Goal: Task Accomplishment & Management: Manage account settings

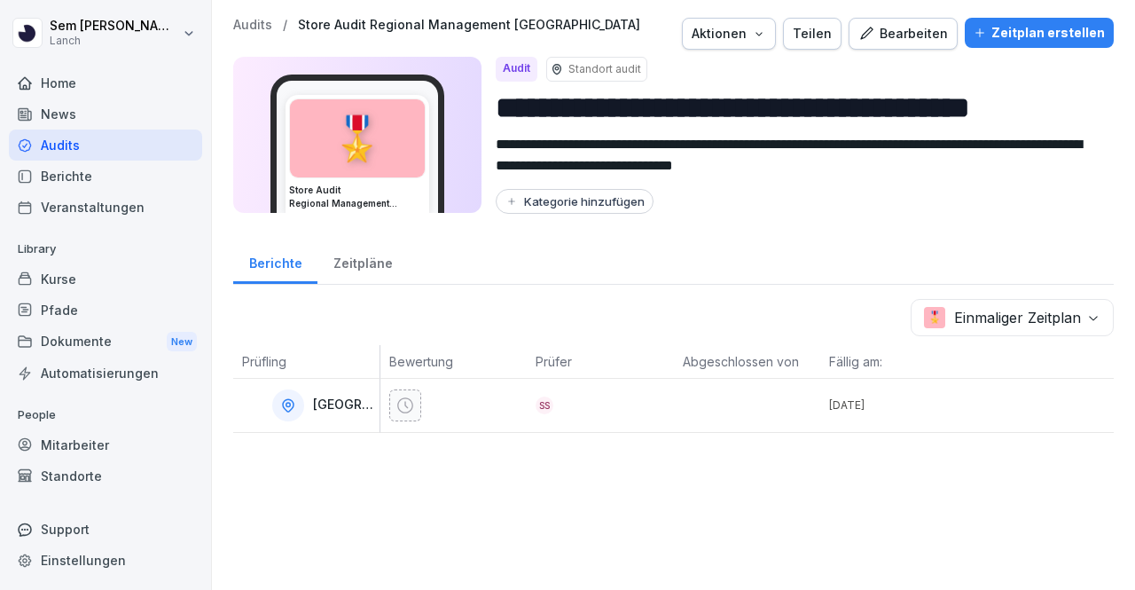
click at [873, 40] on div "Bearbeiten" at bounding box center [903, 34] width 90 height 20
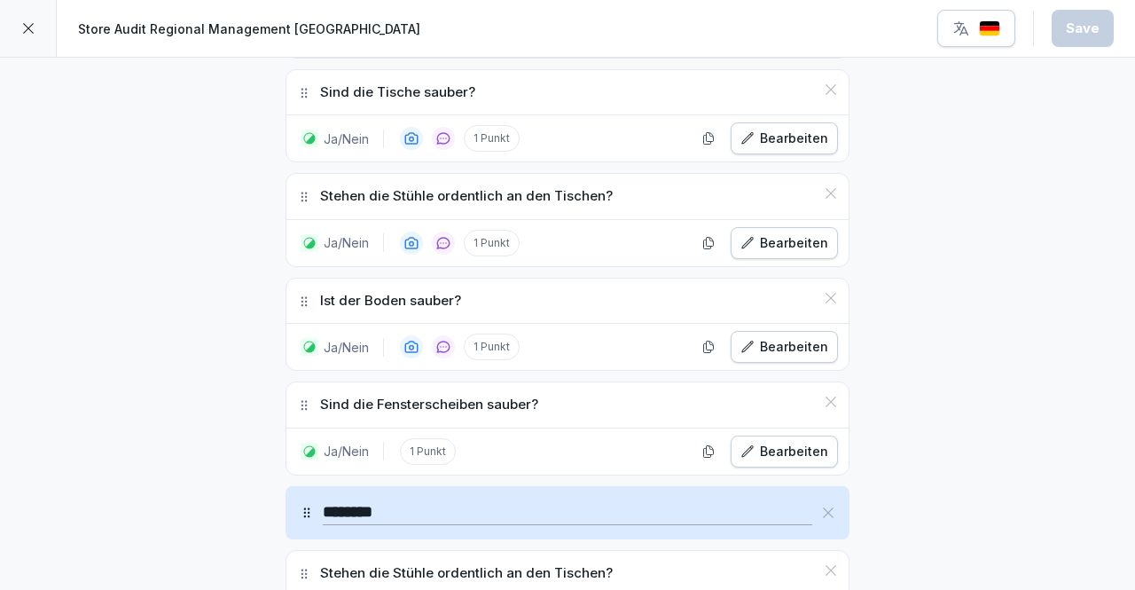
scroll to position [466, 0]
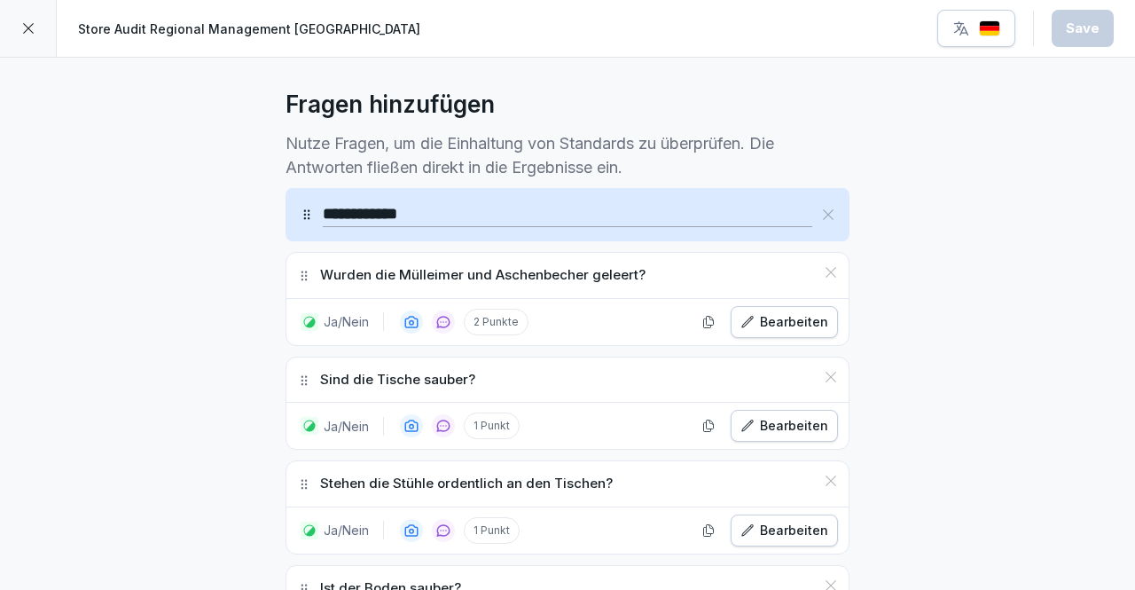
click at [775, 323] on div "Bearbeiten" at bounding box center [784, 322] width 88 height 20
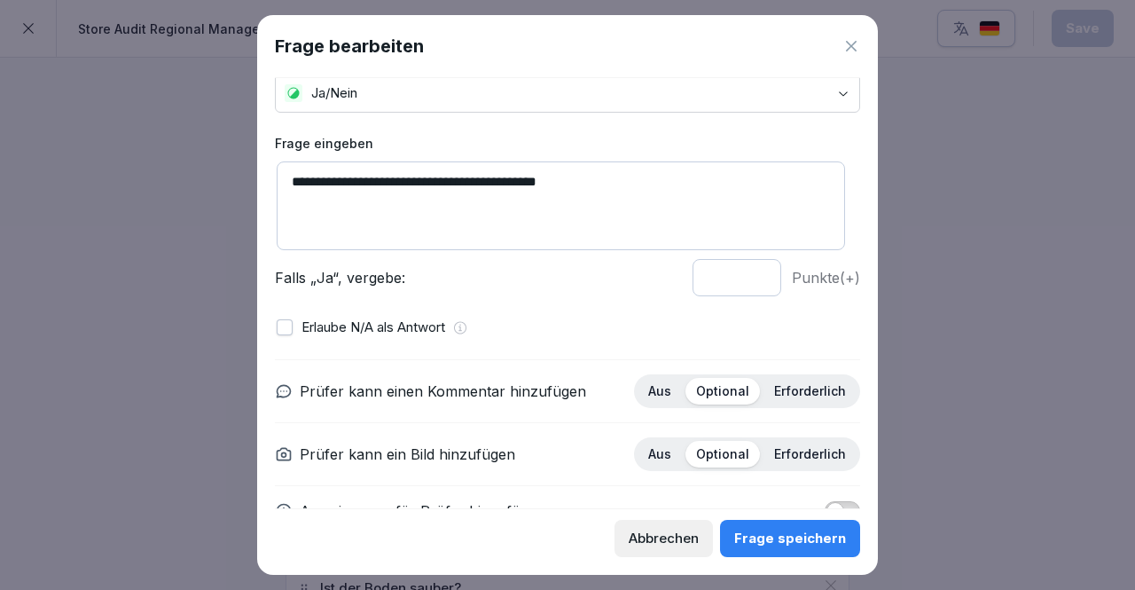
scroll to position [0, 0]
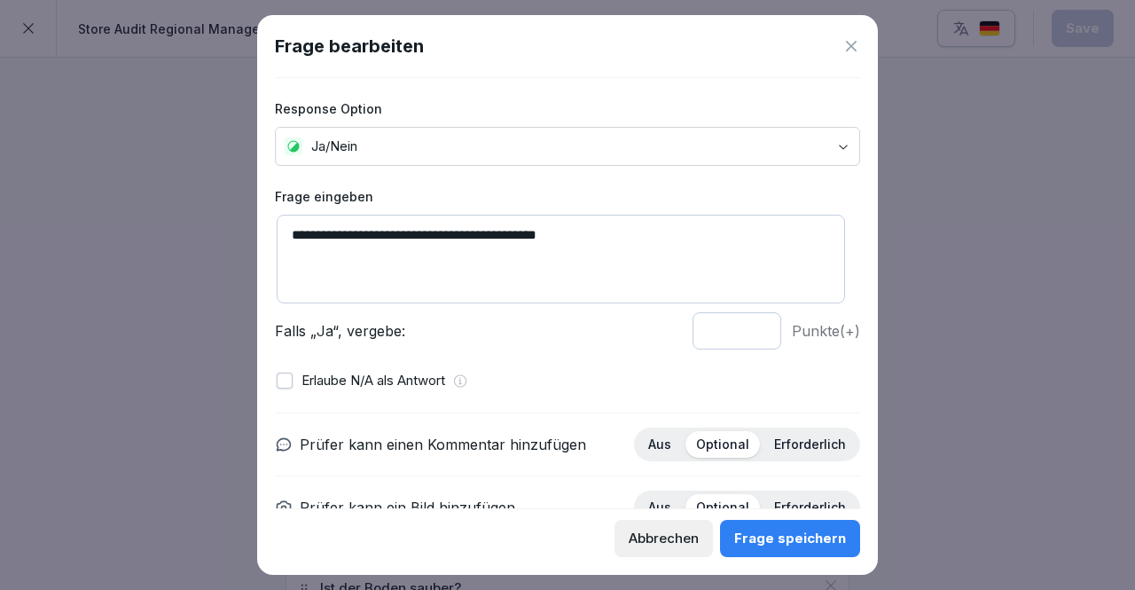
click at [821, 139] on body "**********" at bounding box center [567, 295] width 1135 height 590
click at [462, 380] on icon at bounding box center [460, 380] width 13 height 13
click at [846, 47] on icon at bounding box center [851, 46] width 18 height 18
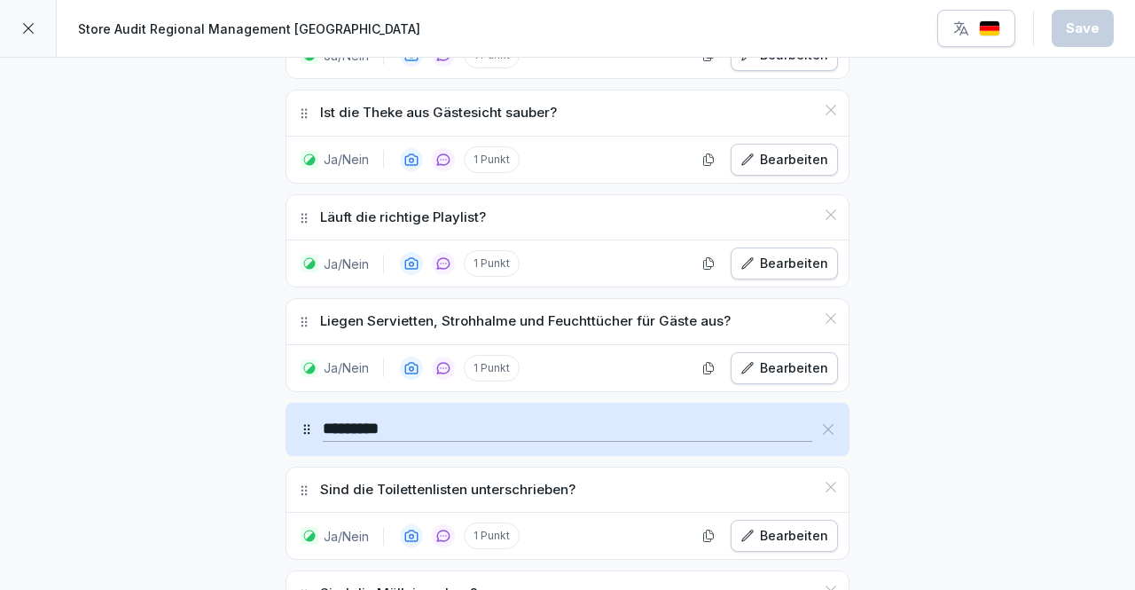
scroll to position [1826, 0]
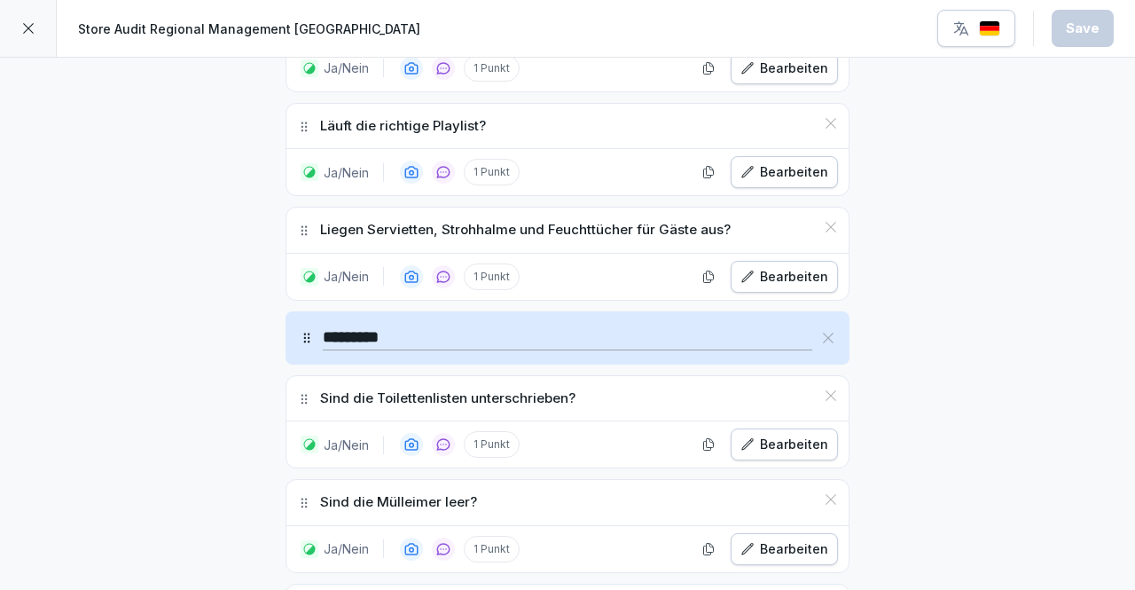
click at [300, 331] on icon at bounding box center [307, 338] width 14 height 14
click at [304, 333] on icon at bounding box center [307, 338] width 6 height 10
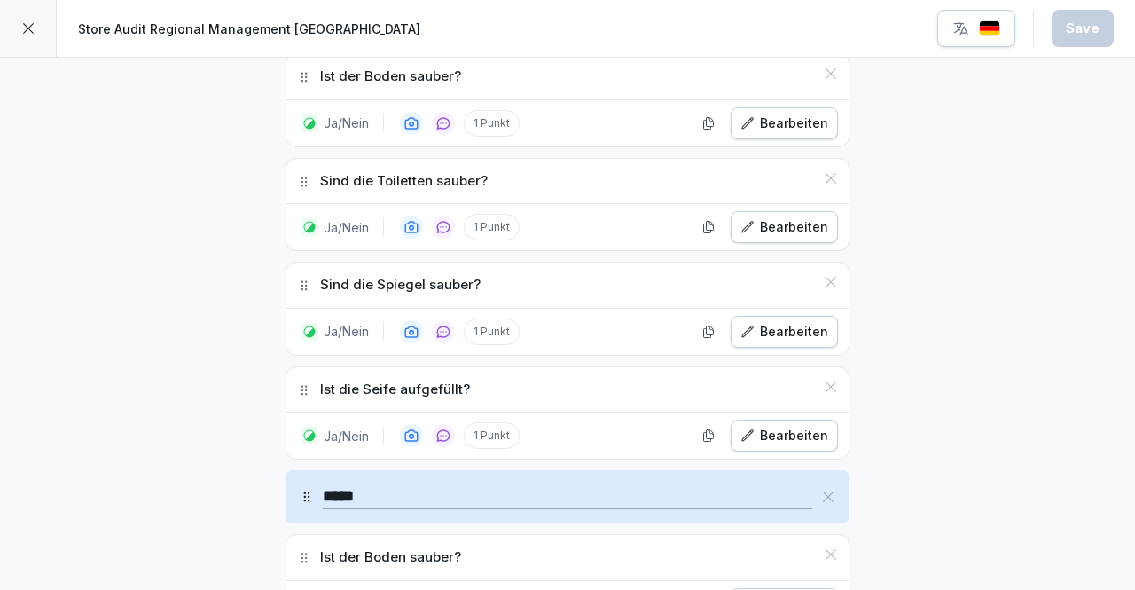
scroll to position [2461, 0]
click at [301, 382] on icon at bounding box center [304, 389] width 14 height 14
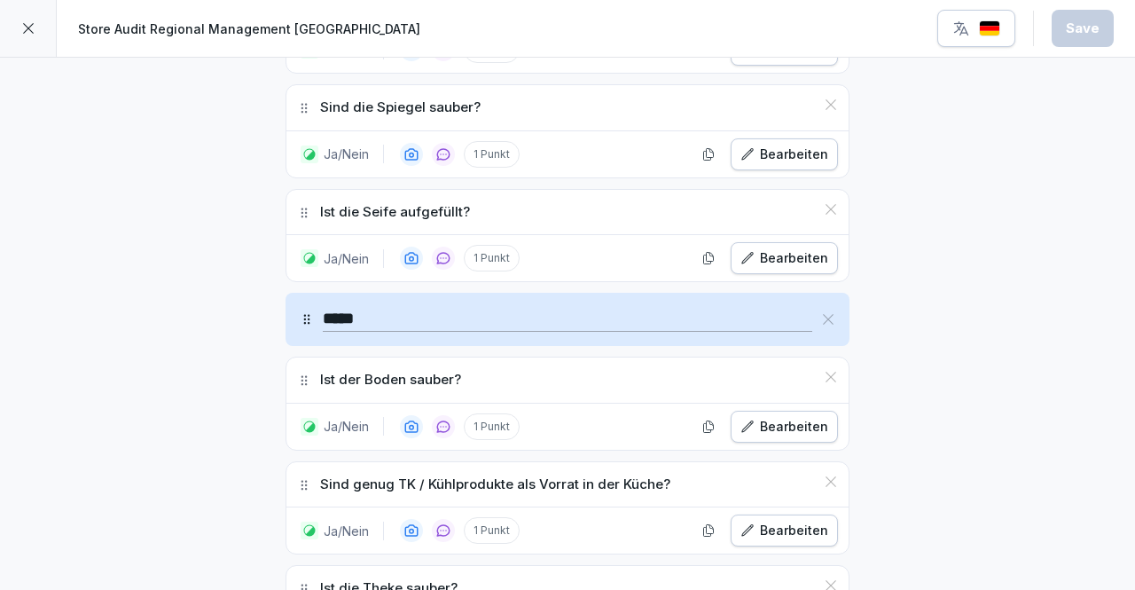
scroll to position [2612, 0]
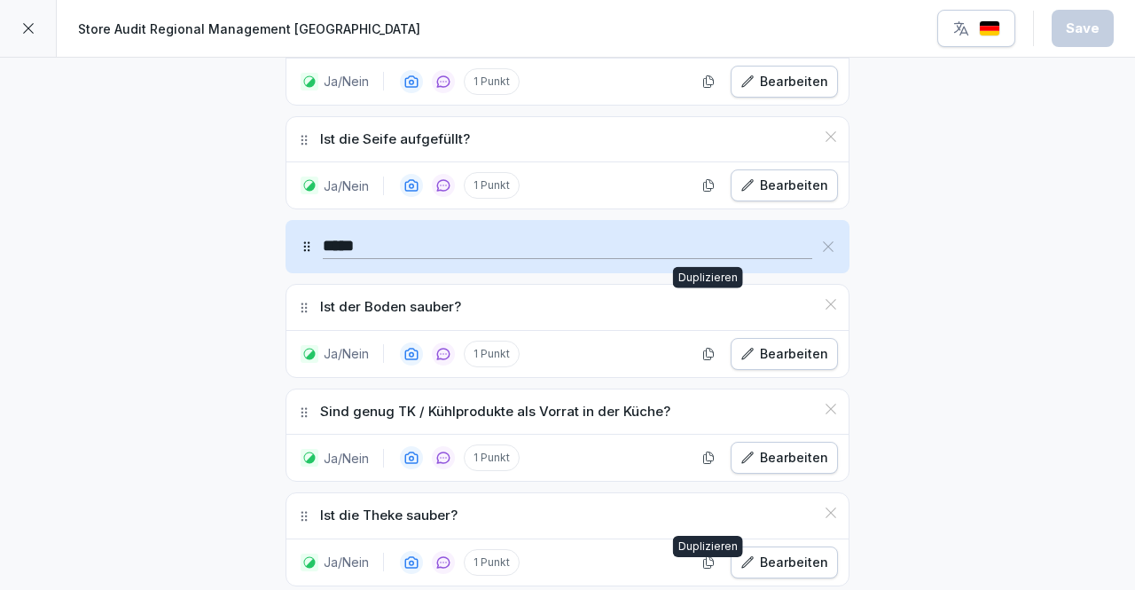
scroll to position [2559, 0]
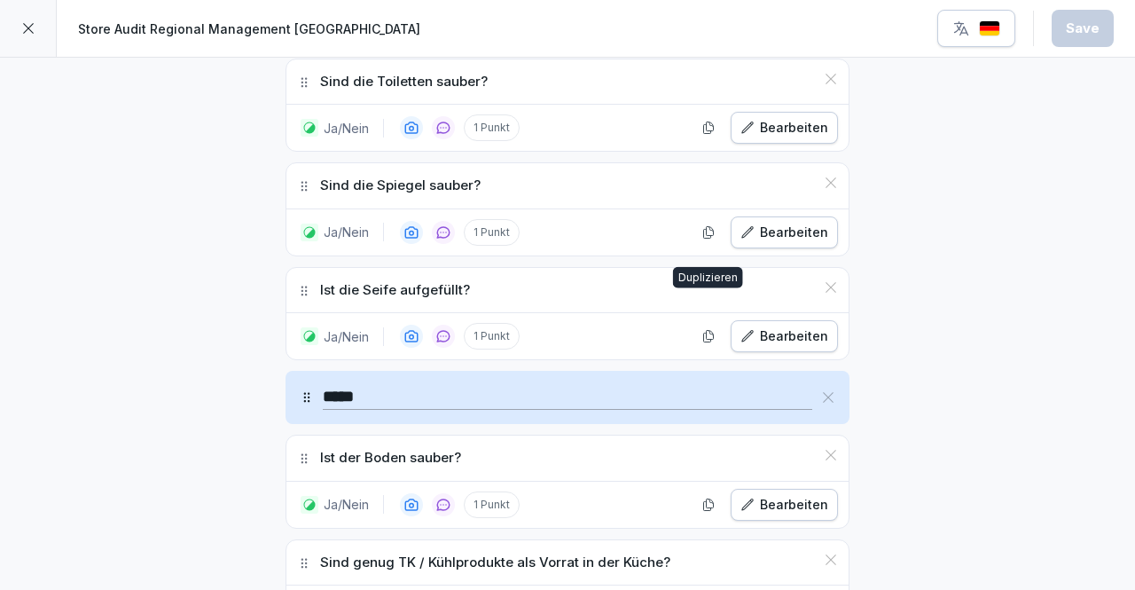
click at [704, 329] on icon "button" at bounding box center [708, 336] width 14 height 14
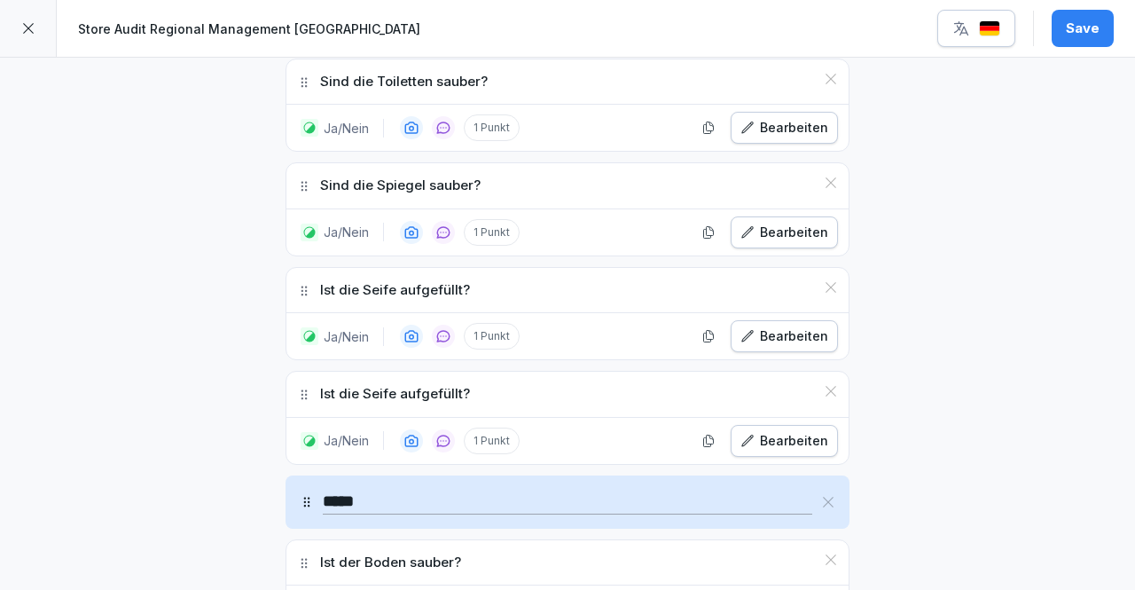
click at [366, 384] on p "Ist die Seife aufgefüllt?" at bounding box center [395, 394] width 150 height 20
click at [779, 425] on button "Bearbeiten" at bounding box center [784, 441] width 107 height 32
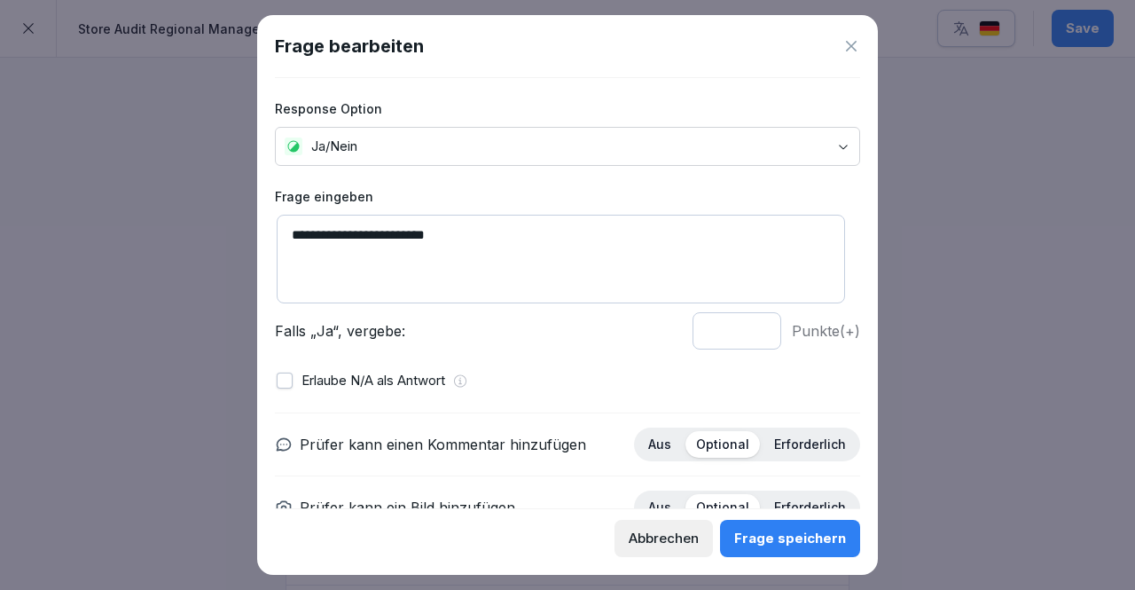
click at [351, 233] on textarea "**********" at bounding box center [561, 259] width 568 height 89
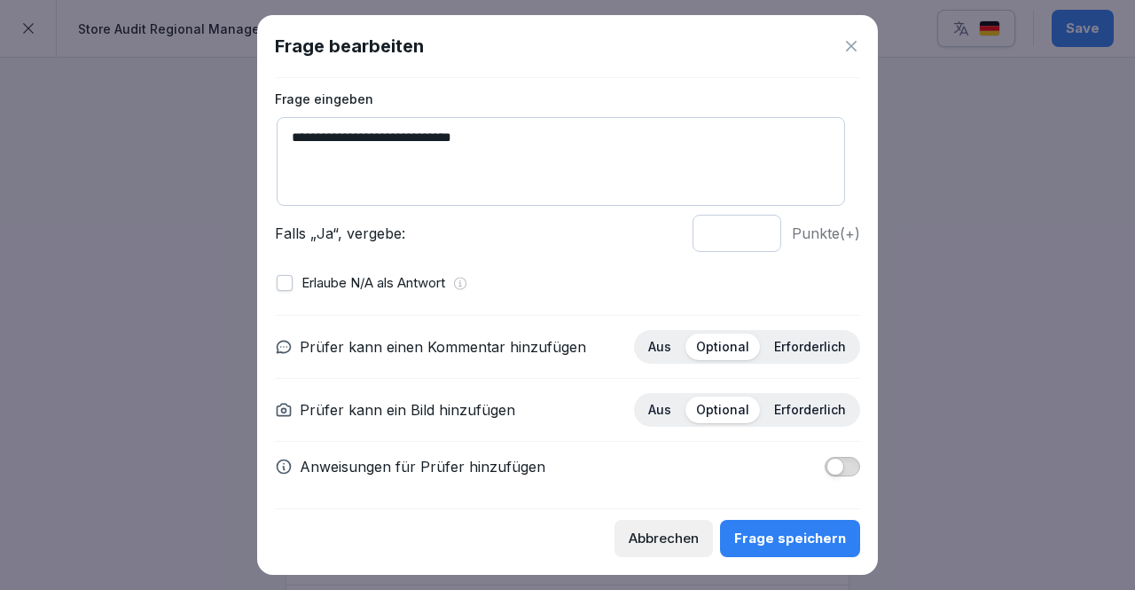
type textarea "**********"
click at [793, 533] on div "Frage speichern" at bounding box center [790, 538] width 112 height 20
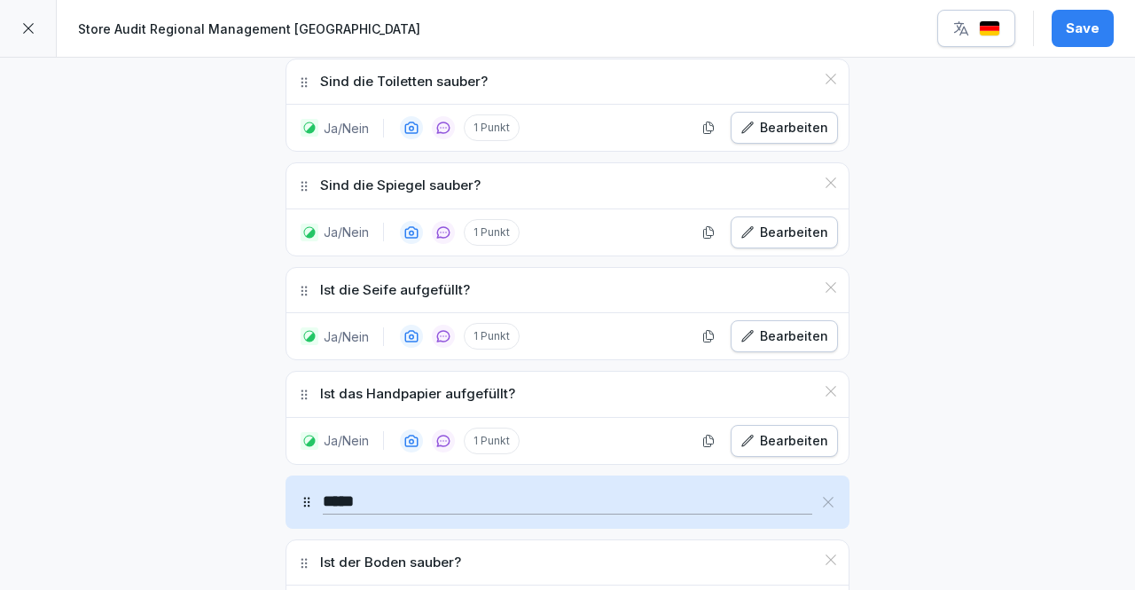
click at [795, 431] on div "Bearbeiten" at bounding box center [784, 441] width 88 height 20
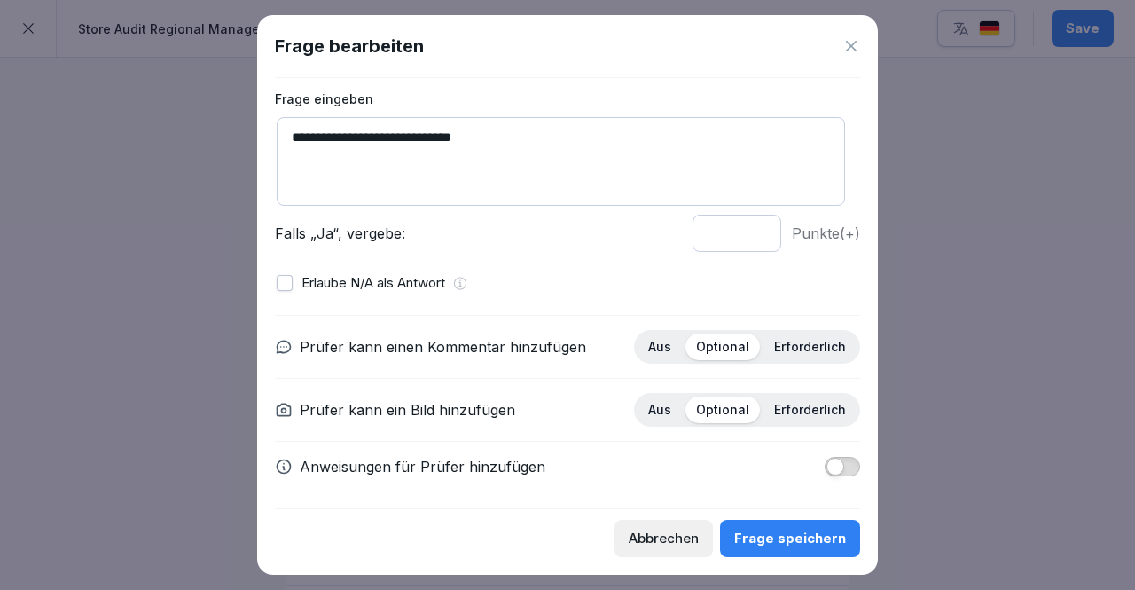
click at [777, 528] on div "Frage speichern" at bounding box center [790, 538] width 112 height 20
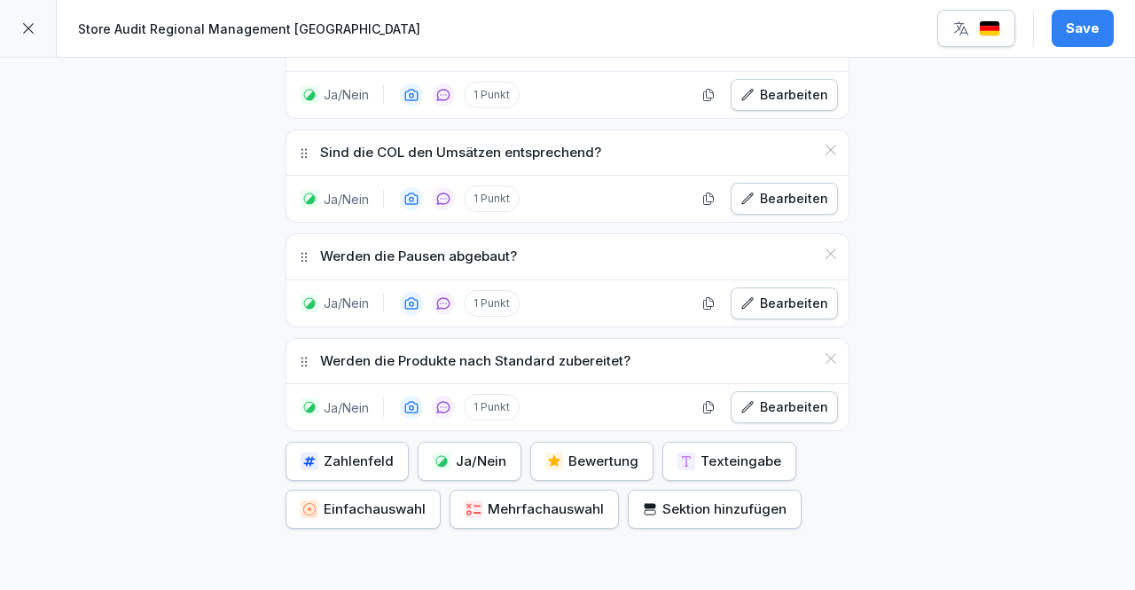
scroll to position [5842, 0]
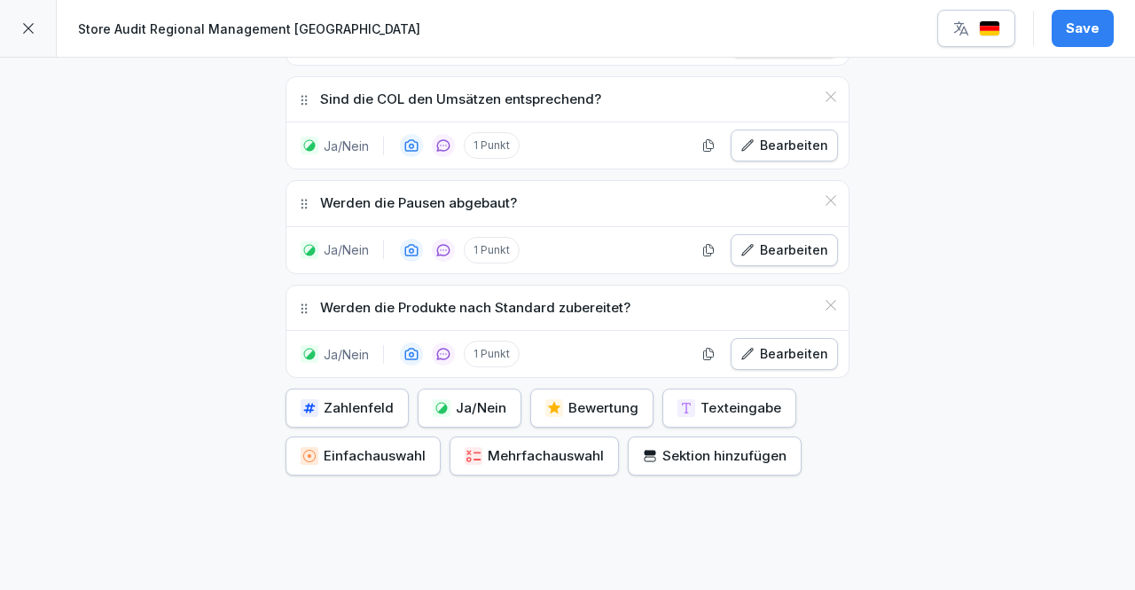
click at [543, 436] on button "Mehrfachauswahl" at bounding box center [534, 455] width 169 height 39
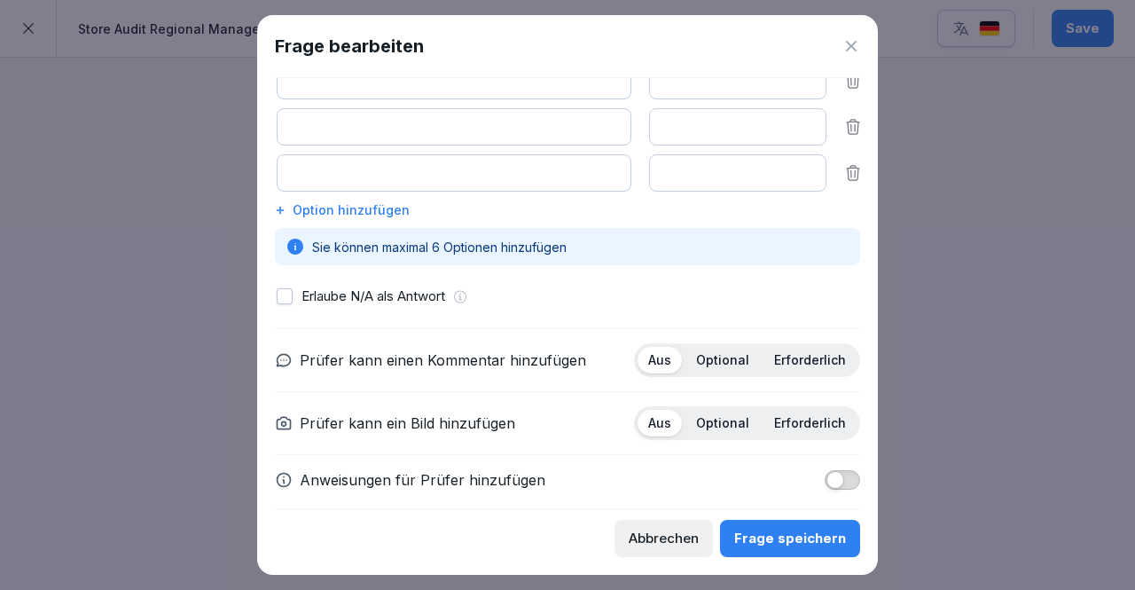
scroll to position [252, 0]
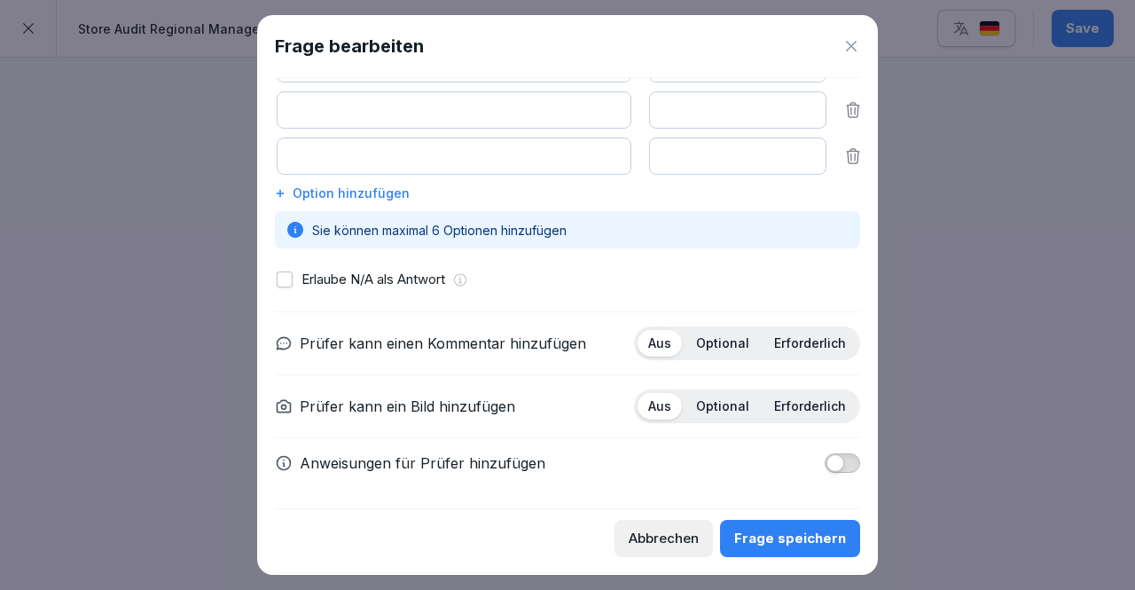
click at [846, 37] on icon at bounding box center [851, 46] width 18 height 18
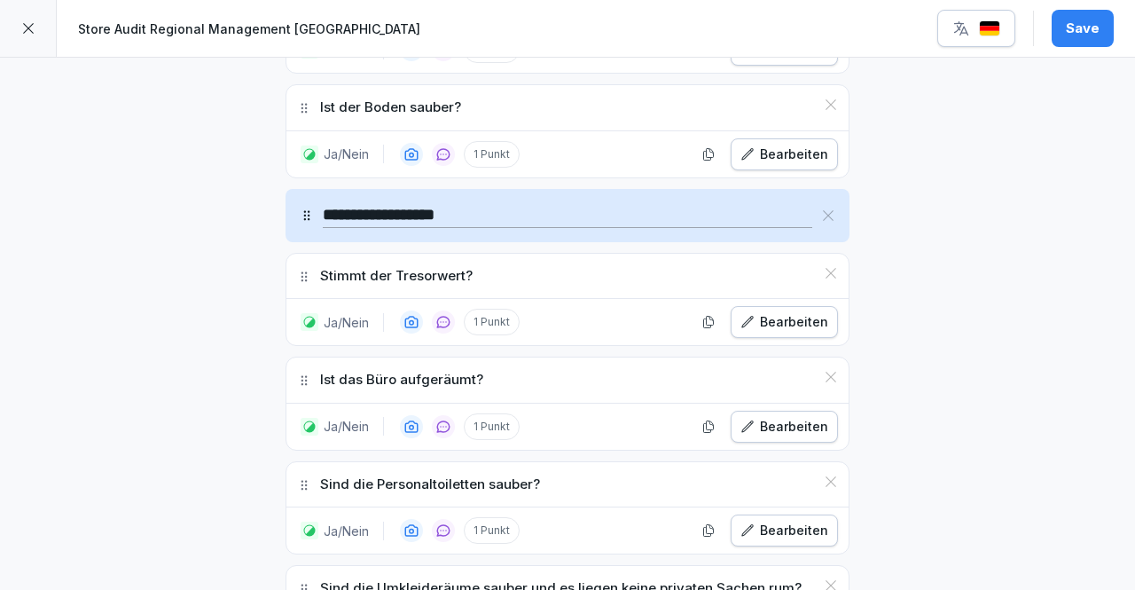
scroll to position [4974, 0]
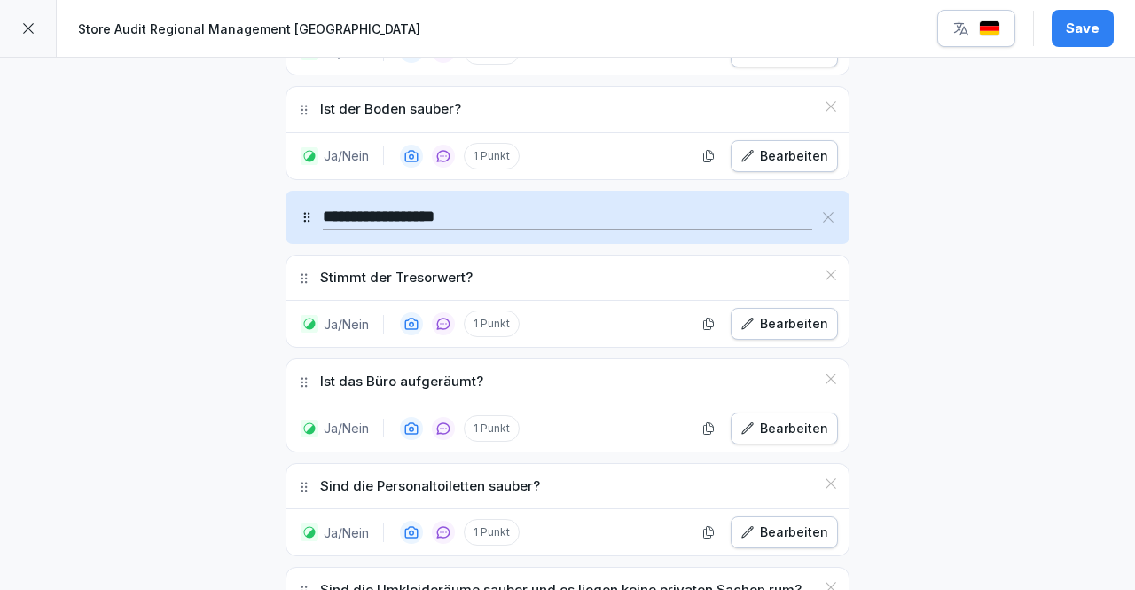
click at [749, 317] on icon "button" at bounding box center [747, 324] width 14 height 14
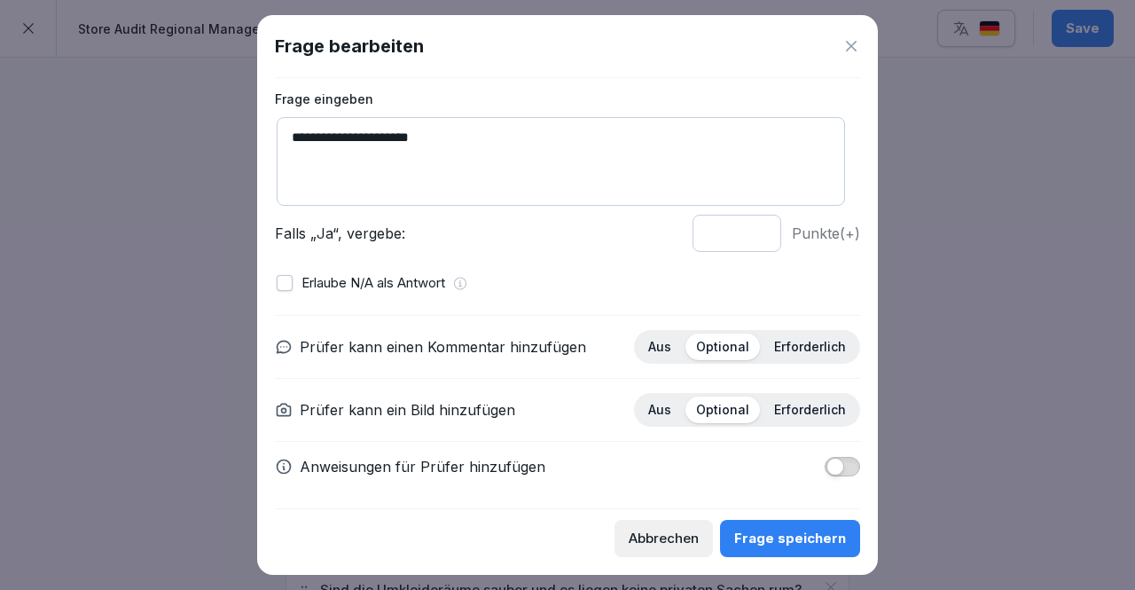
scroll to position [98, 0]
click at [278, 275] on button "button" at bounding box center [285, 283] width 16 height 16
click at [765, 530] on div "Frage speichern" at bounding box center [790, 538] width 112 height 20
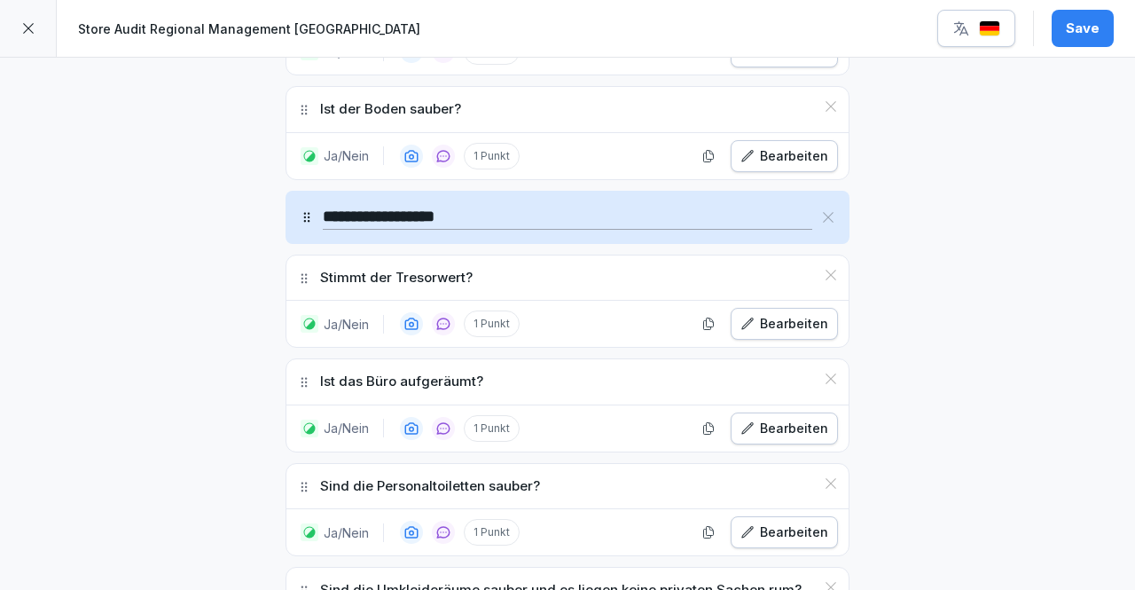
click at [518, 255] on div "Stimmt der Tresorwert?" at bounding box center [567, 277] width 562 height 45
click at [446, 268] on p "Stimmt der Tresorwert?" at bounding box center [396, 278] width 153 height 20
click at [416, 268] on p "Stimmt der Tresorwert?" at bounding box center [396, 278] width 153 height 20
click at [759, 314] on div "Bearbeiten" at bounding box center [784, 324] width 88 height 20
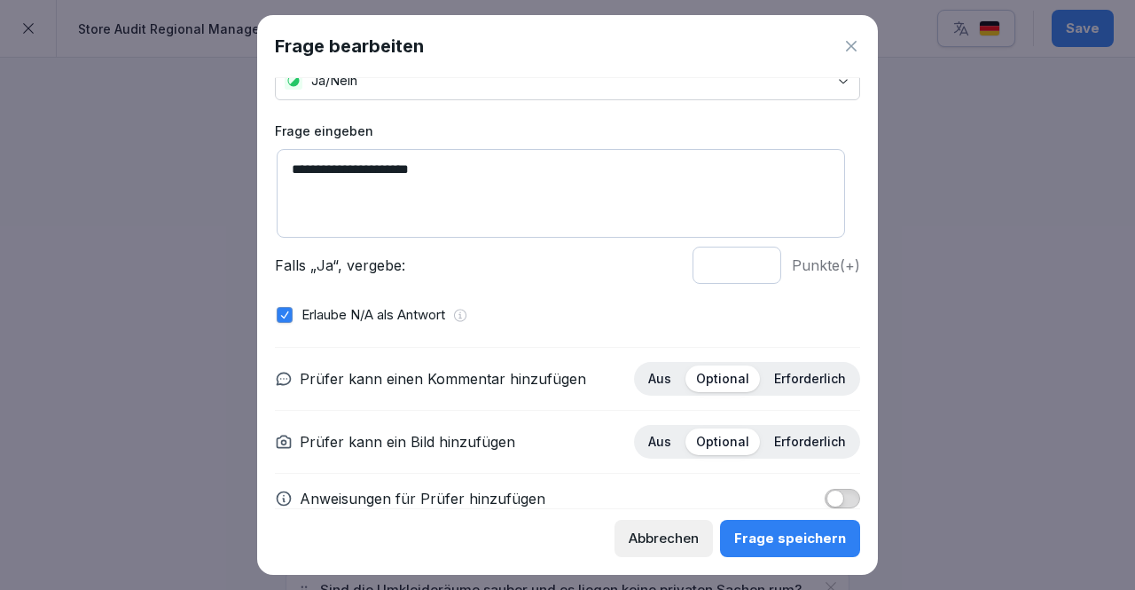
scroll to position [0, 0]
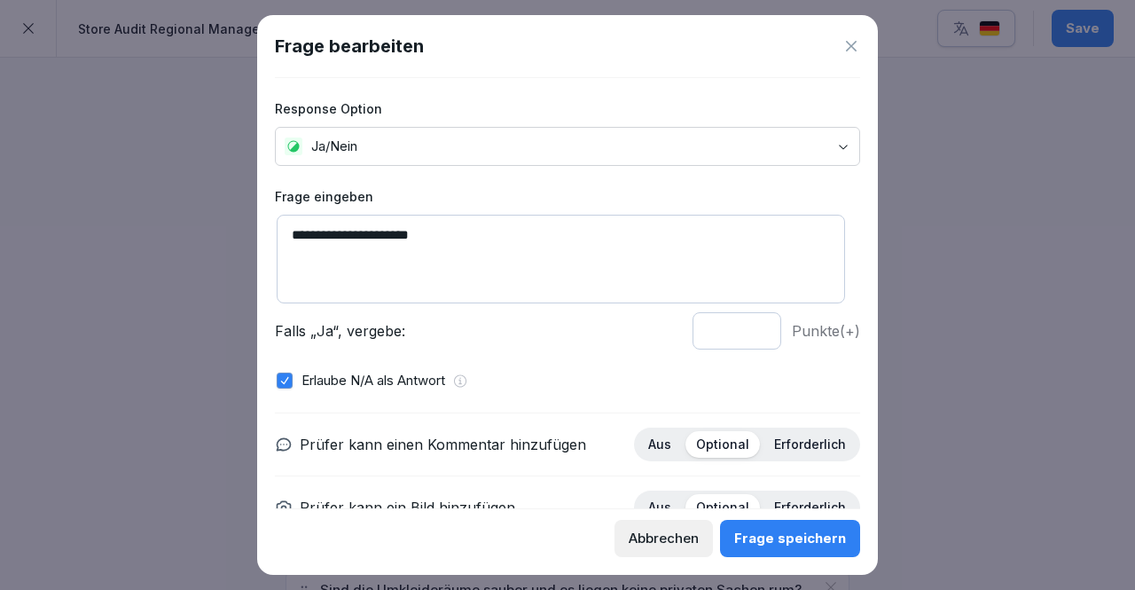
click at [802, 531] on div "Frage speichern" at bounding box center [790, 538] width 112 height 20
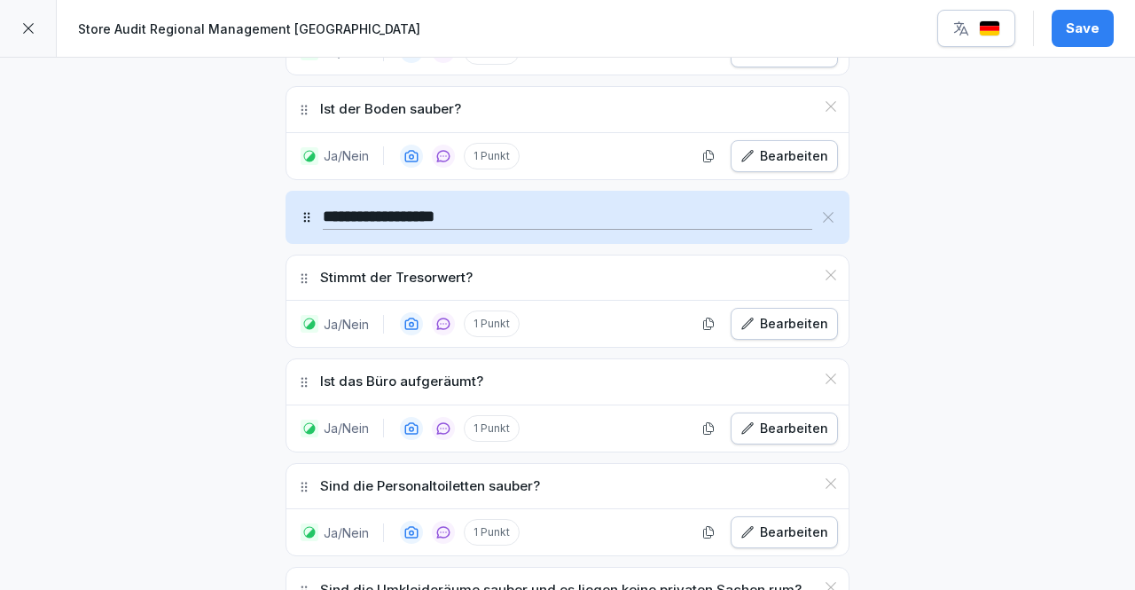
scroll to position [4937, 0]
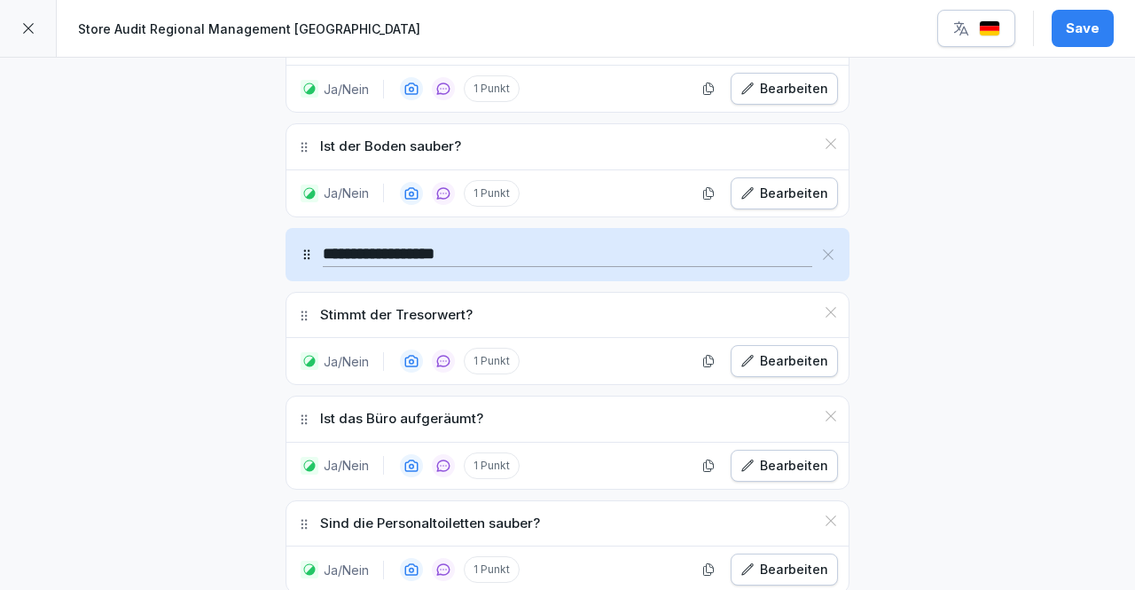
click at [773, 351] on div "Bearbeiten" at bounding box center [784, 361] width 88 height 20
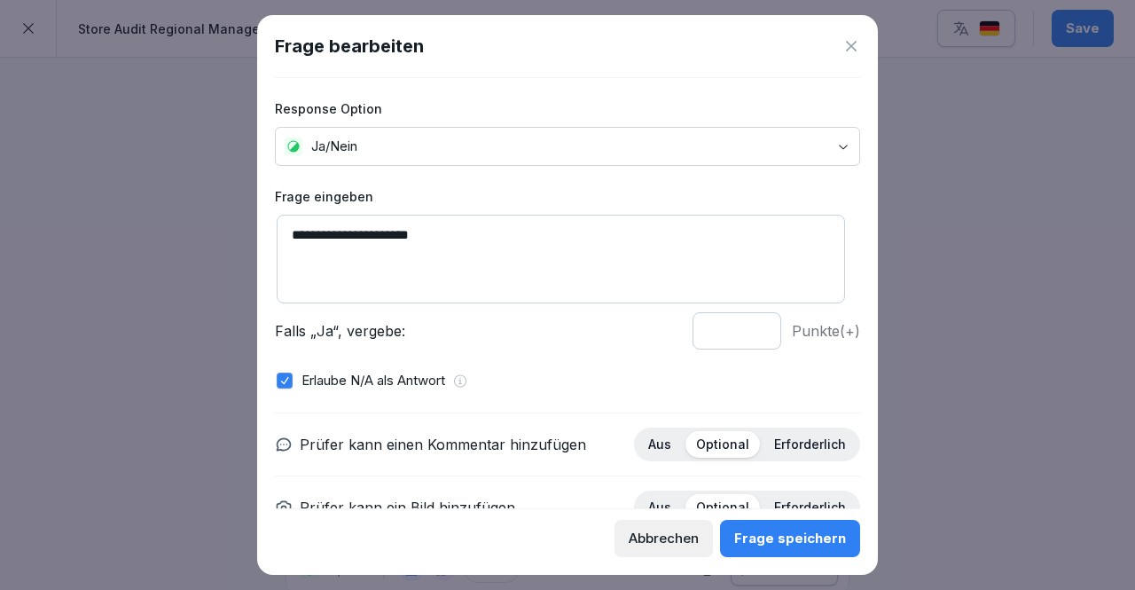
click at [789, 536] on div "Frage speichern" at bounding box center [790, 538] width 112 height 20
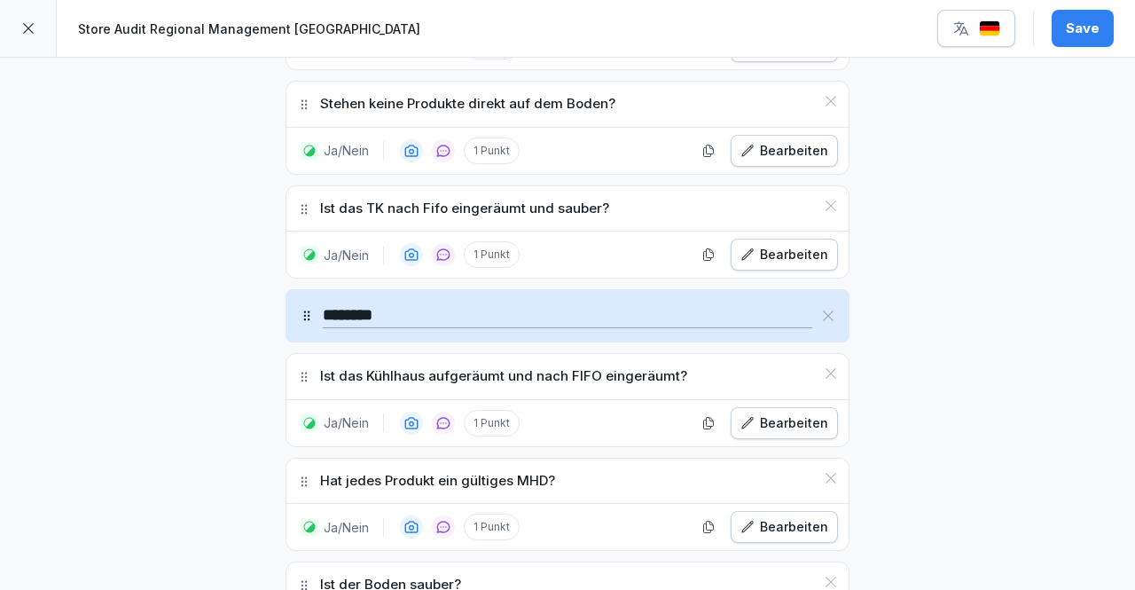
scroll to position [3868, 0]
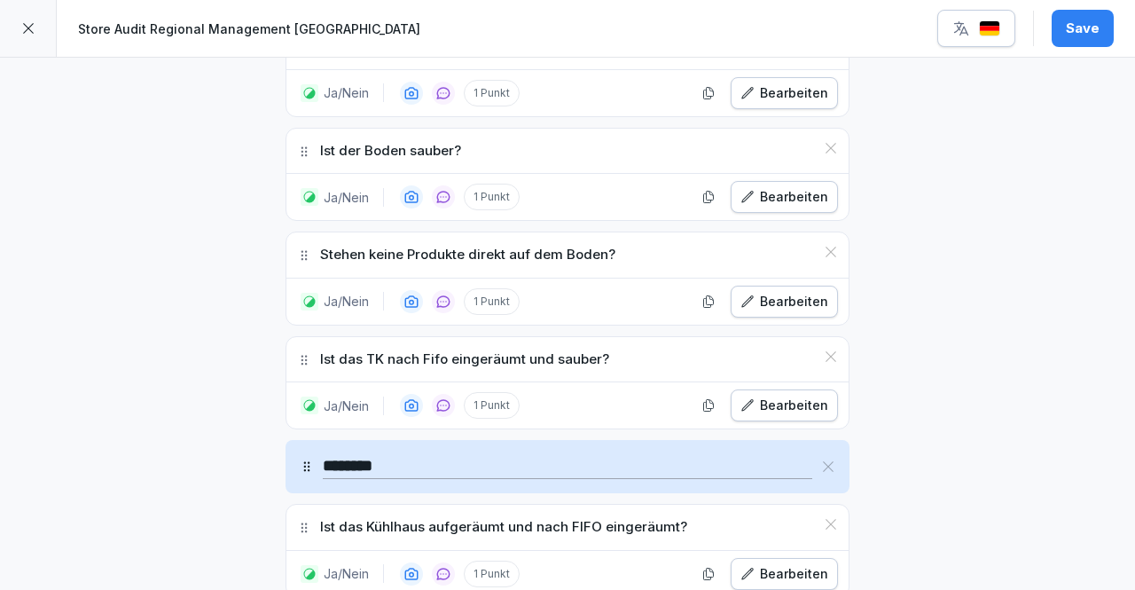
click at [1090, 20] on div "Save" at bounding box center [1083, 29] width 34 height 20
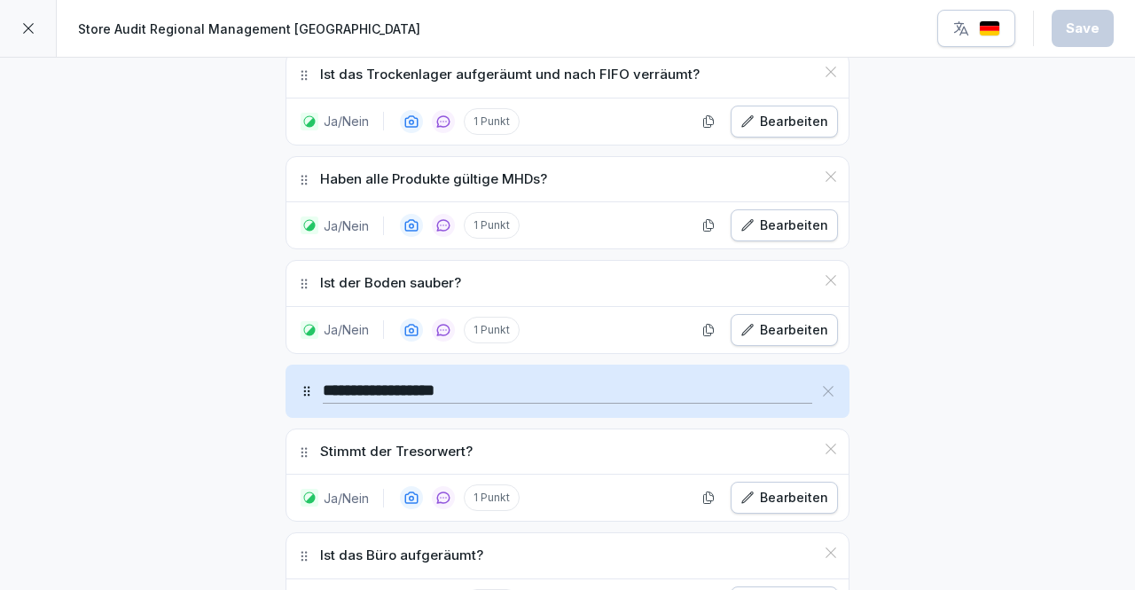
scroll to position [4732, 0]
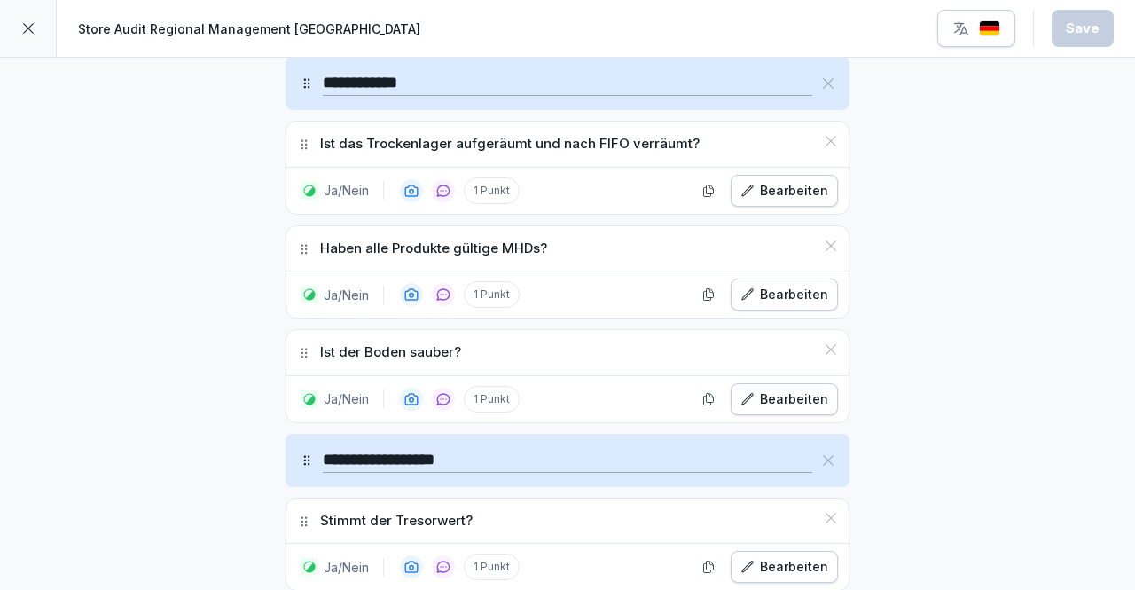
click at [57, 28] on div "Store Audit Regional Management [GEOGRAPHIC_DATA] Save" at bounding box center [567, 29] width 1135 height 58
click at [22, 26] on icon at bounding box center [28, 28] width 14 height 14
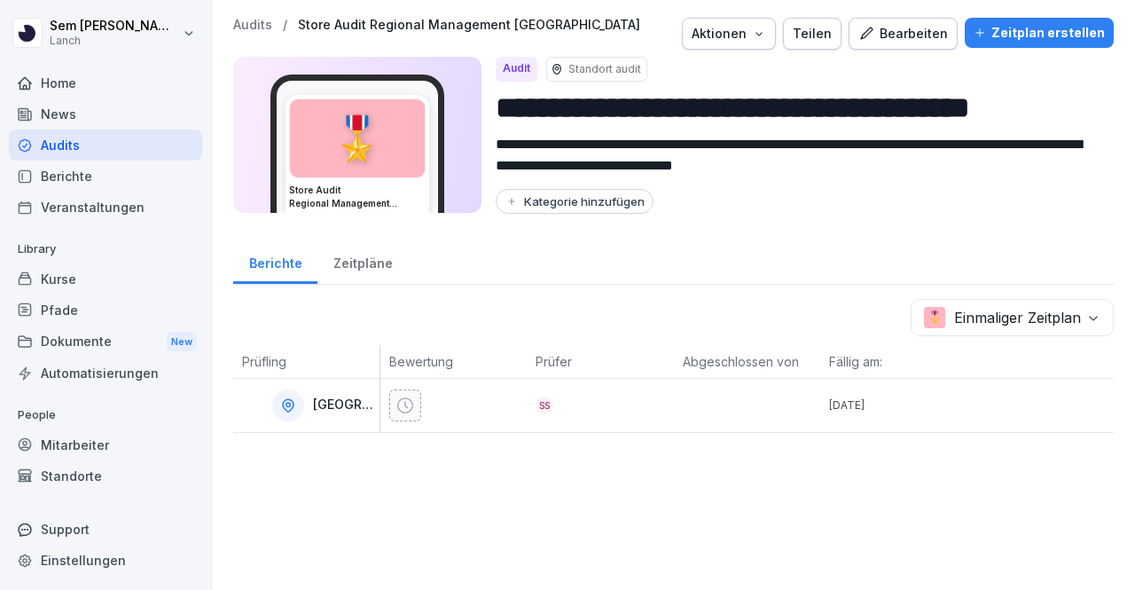
click at [1007, 29] on div "Zeitplan erstellen" at bounding box center [1039, 33] width 131 height 20
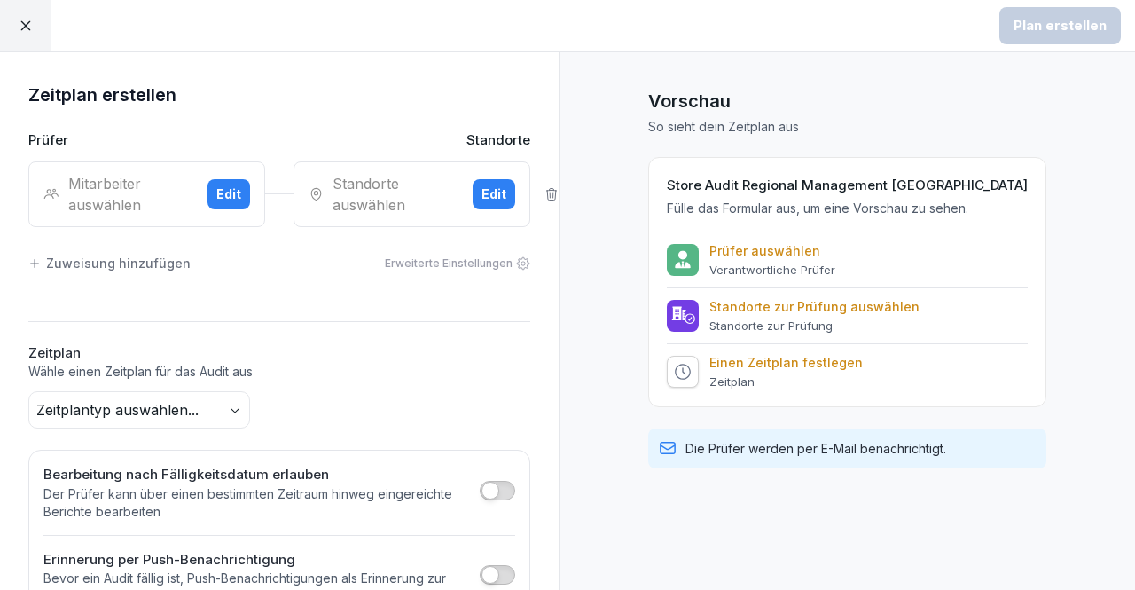
drag, startPoint x: 277, startPoint y: 285, endPoint x: 35, endPoint y: 32, distance: 349.3
click at [35, 32] on div at bounding box center [25, 25] width 51 height 51
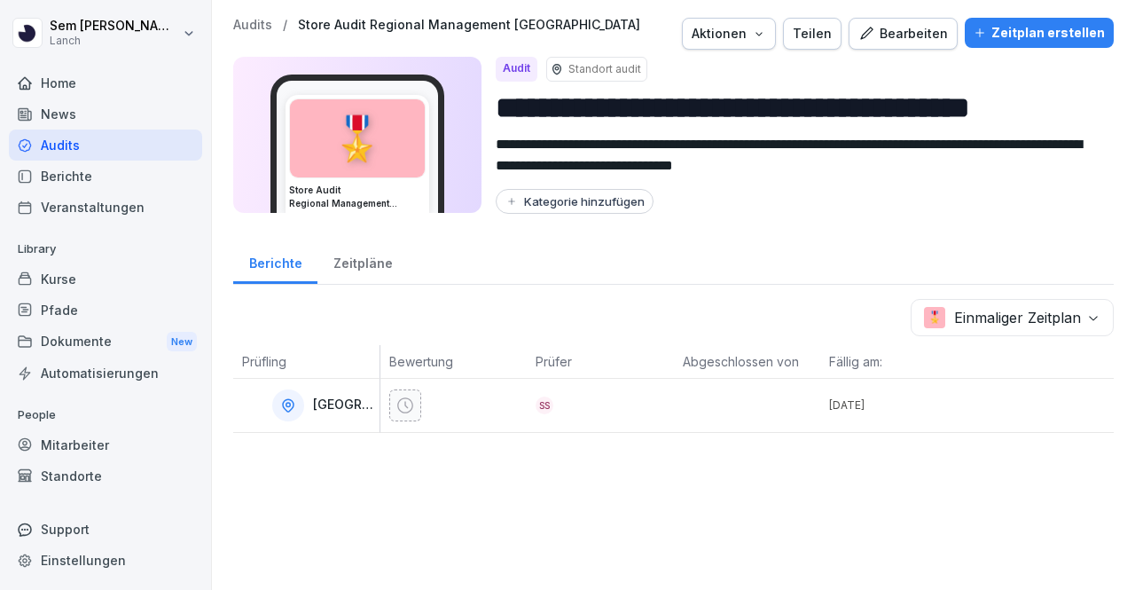
click at [358, 259] on div "Zeitpläne" at bounding box center [362, 261] width 90 height 45
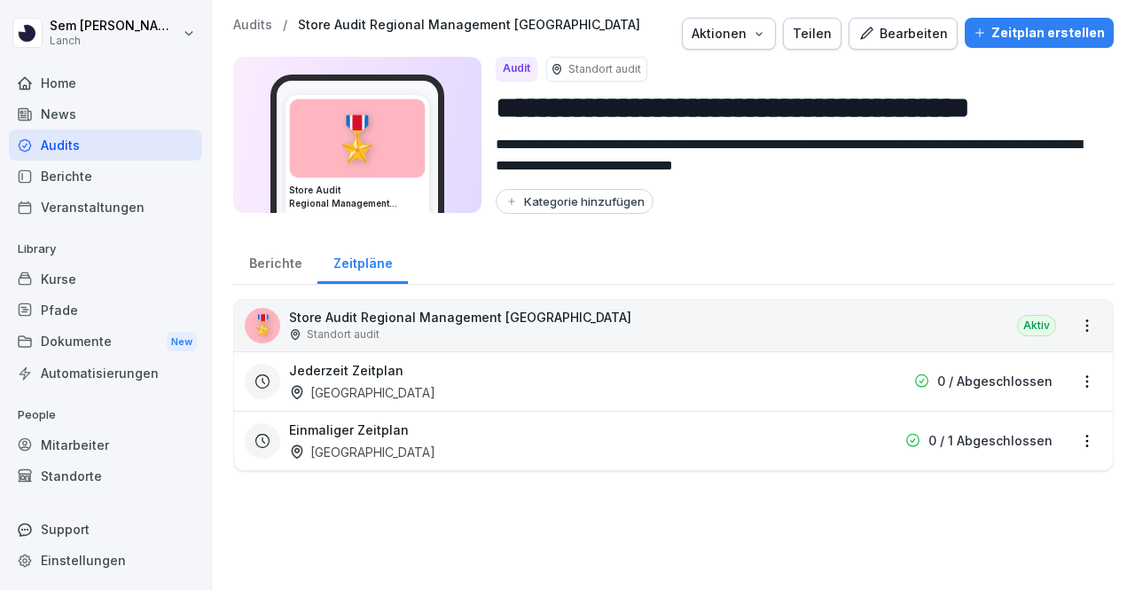
click at [89, 143] on div "Audits" at bounding box center [105, 144] width 193 height 31
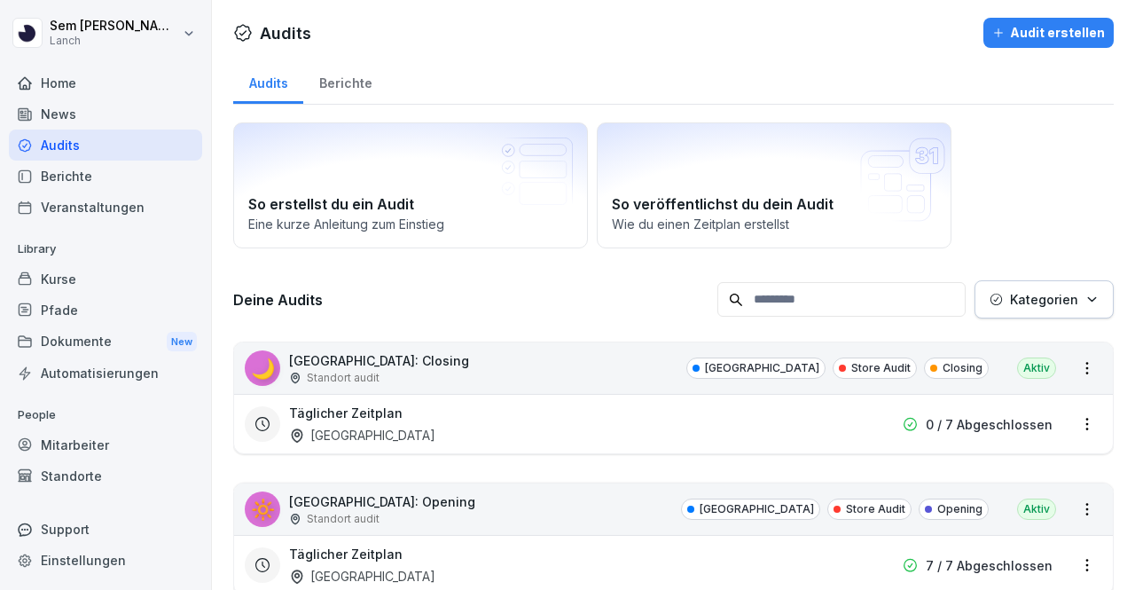
click at [761, 296] on input at bounding box center [841, 299] width 248 height 35
type input "*********"
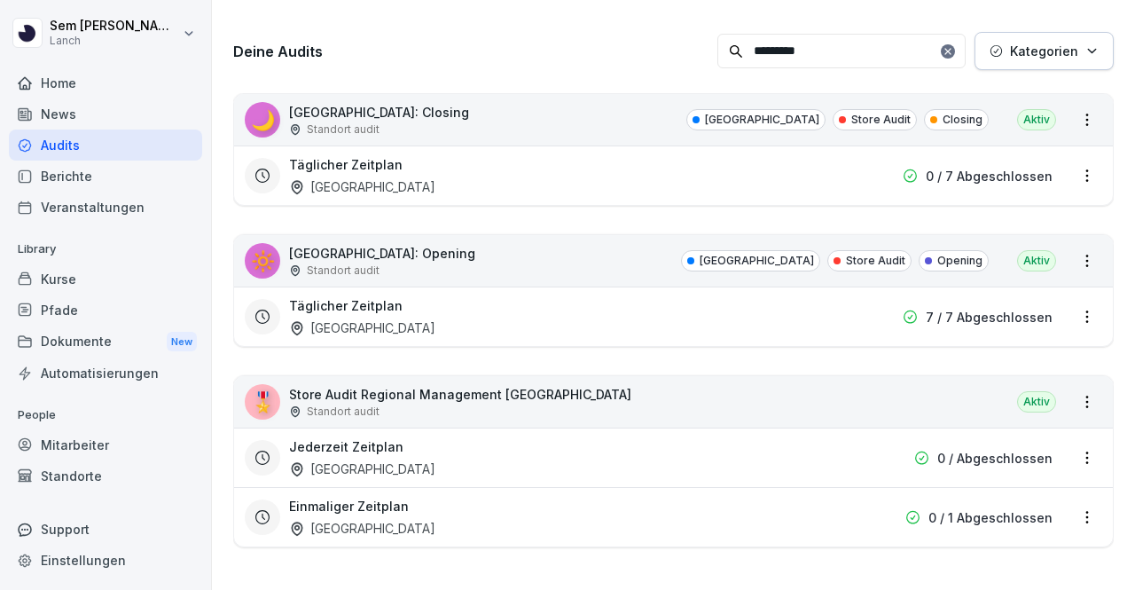
click at [404, 458] on div "Jederzeit Zeitplan [GEOGRAPHIC_DATA]" at bounding box center [560, 457] width 542 height 41
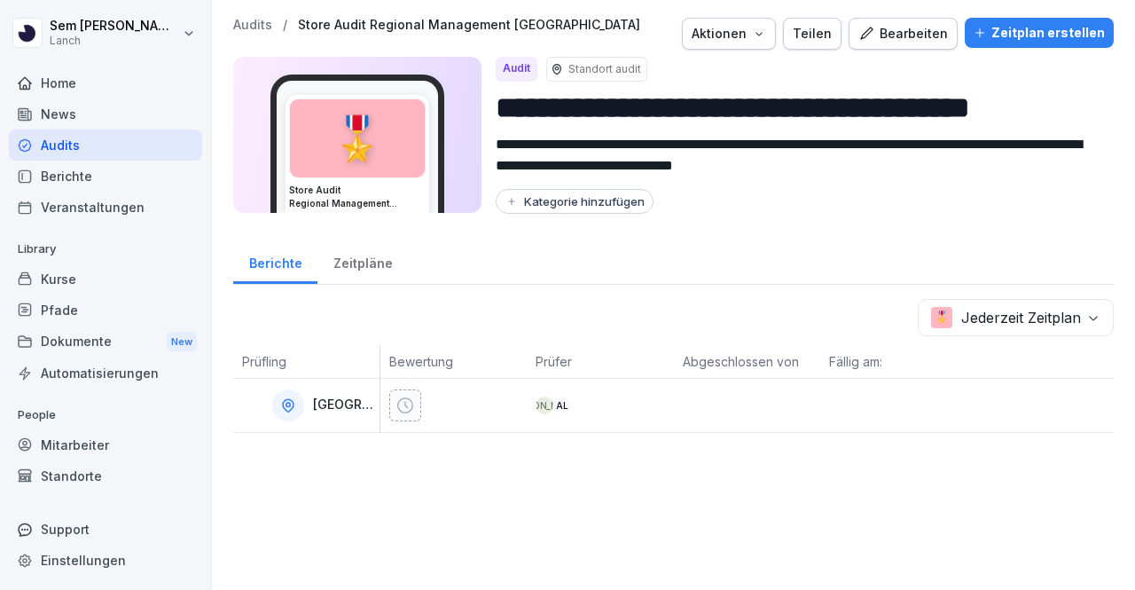
click at [349, 267] on div "Zeitpläne" at bounding box center [362, 261] width 90 height 45
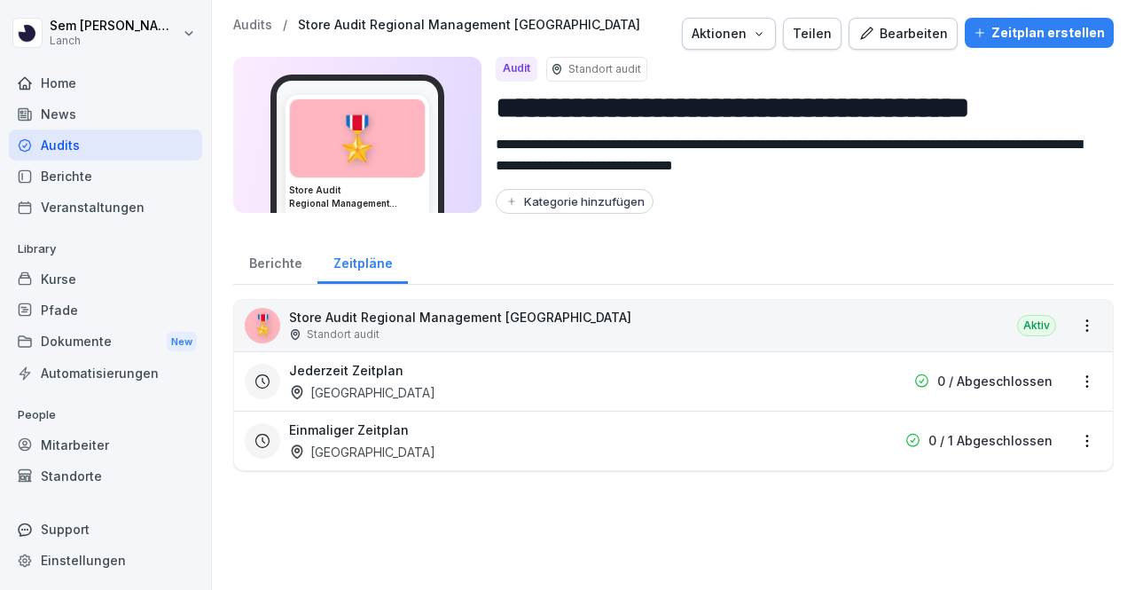
click at [487, 373] on div "Jederzeit Zeitplan [GEOGRAPHIC_DATA]" at bounding box center [560, 381] width 542 height 41
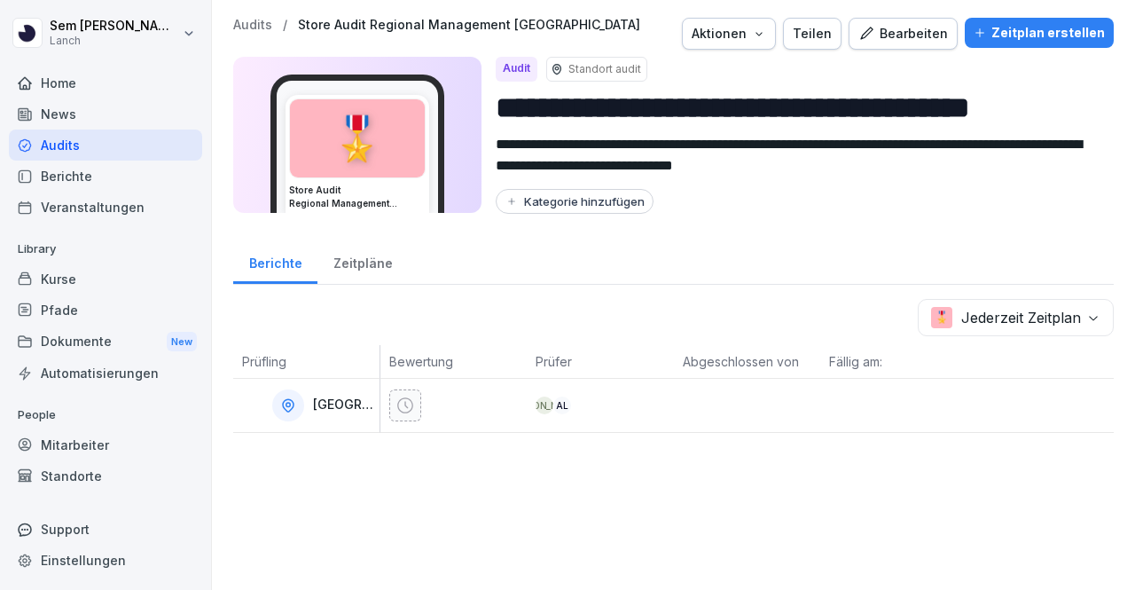
click at [1036, 40] on div "Zeitplan erstellen" at bounding box center [1039, 33] width 131 height 20
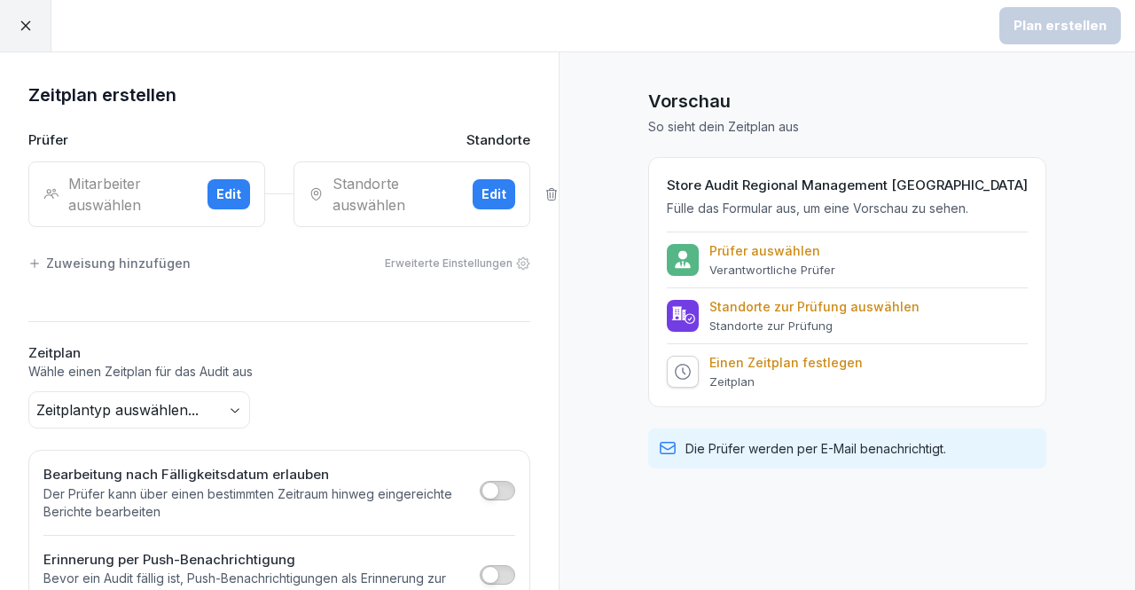
click at [142, 188] on div "Mitarbeiter auswählen" at bounding box center [118, 194] width 150 height 43
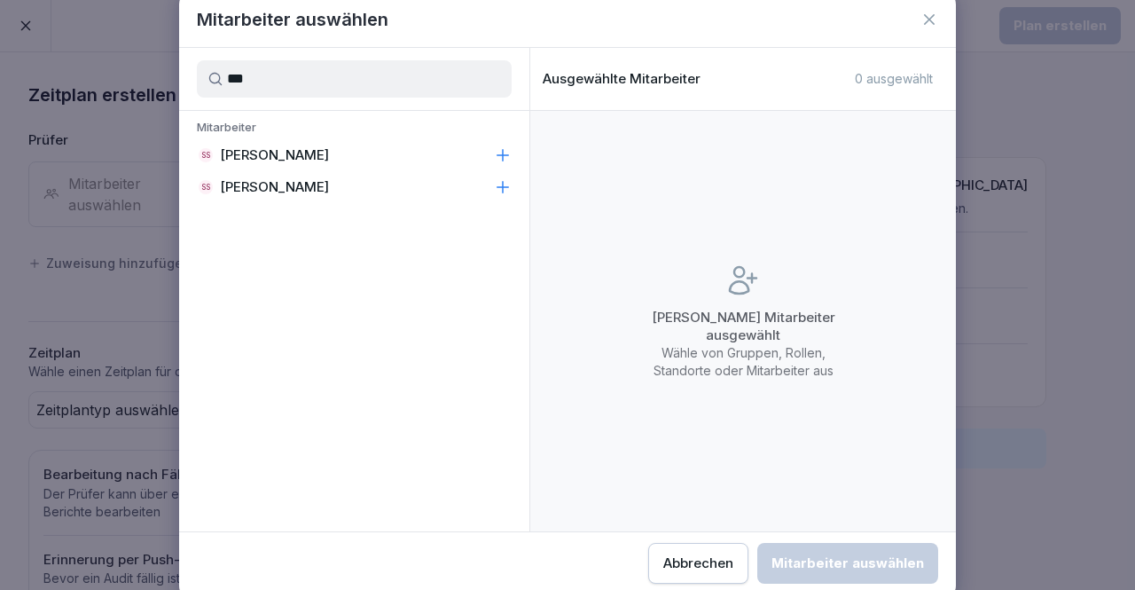
type input "***"
click at [299, 150] on p "[PERSON_NAME]" at bounding box center [274, 155] width 109 height 18
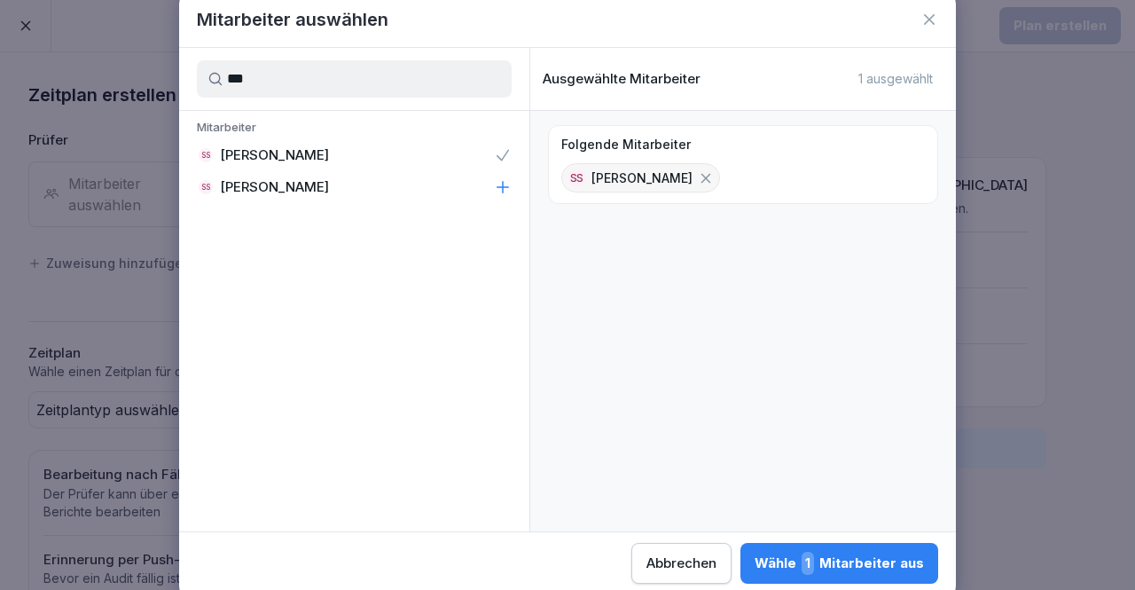
click at [834, 552] on div "Wähle 1 Mitarbeiter aus" at bounding box center [839, 563] width 169 height 23
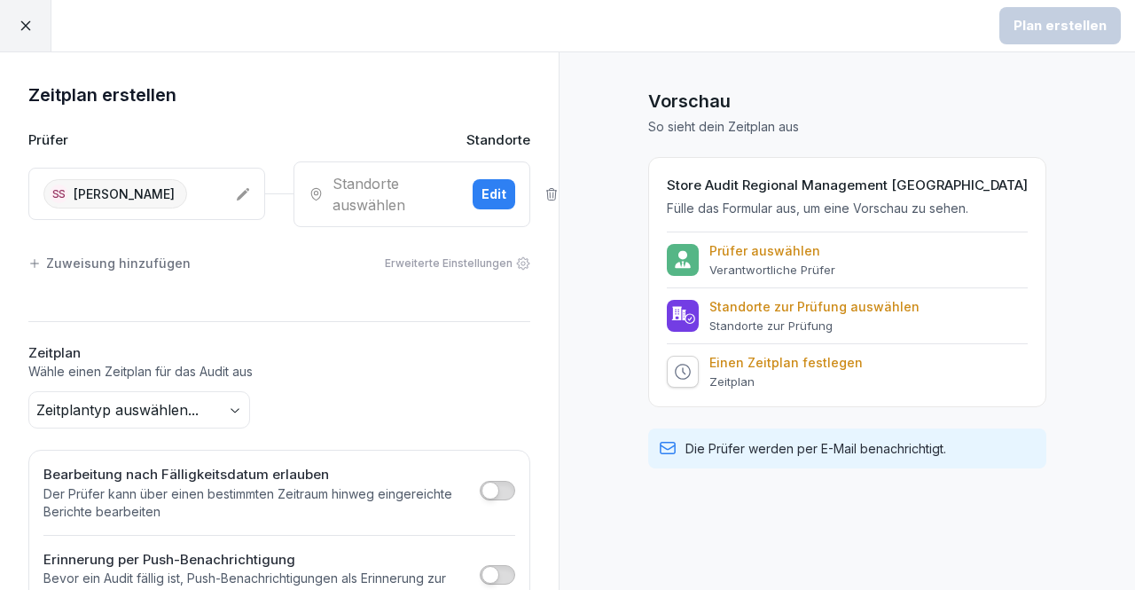
click at [375, 208] on div "Standorte auswählen" at bounding box center [384, 194] width 150 height 43
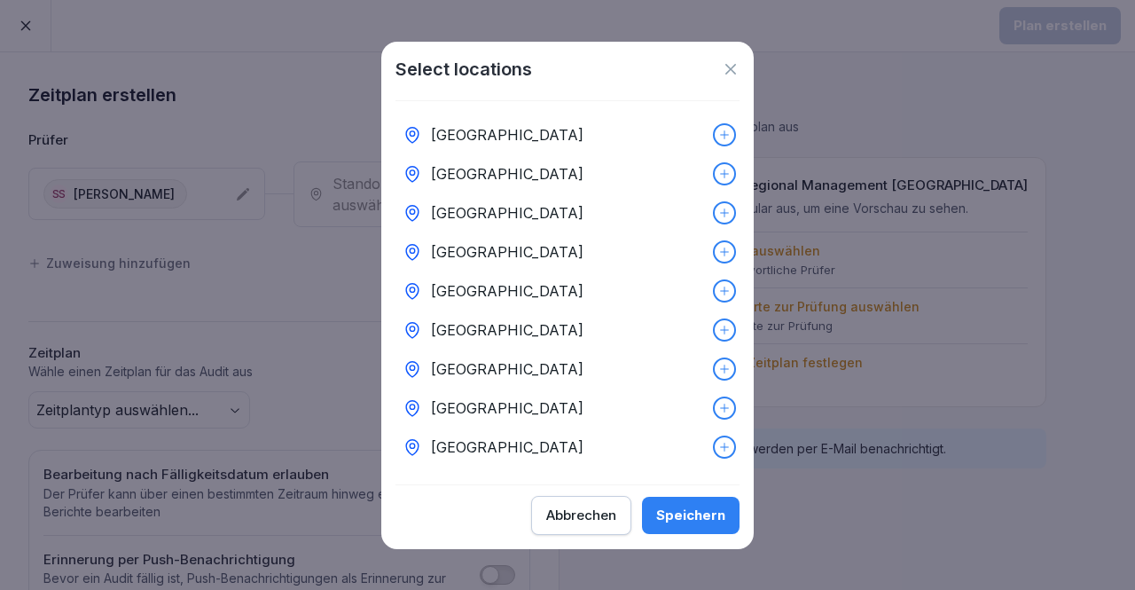
click at [481, 436] on p "[GEOGRAPHIC_DATA]" at bounding box center [507, 446] width 153 height 21
click at [715, 514] on div "Speichern" at bounding box center [690, 515] width 69 height 20
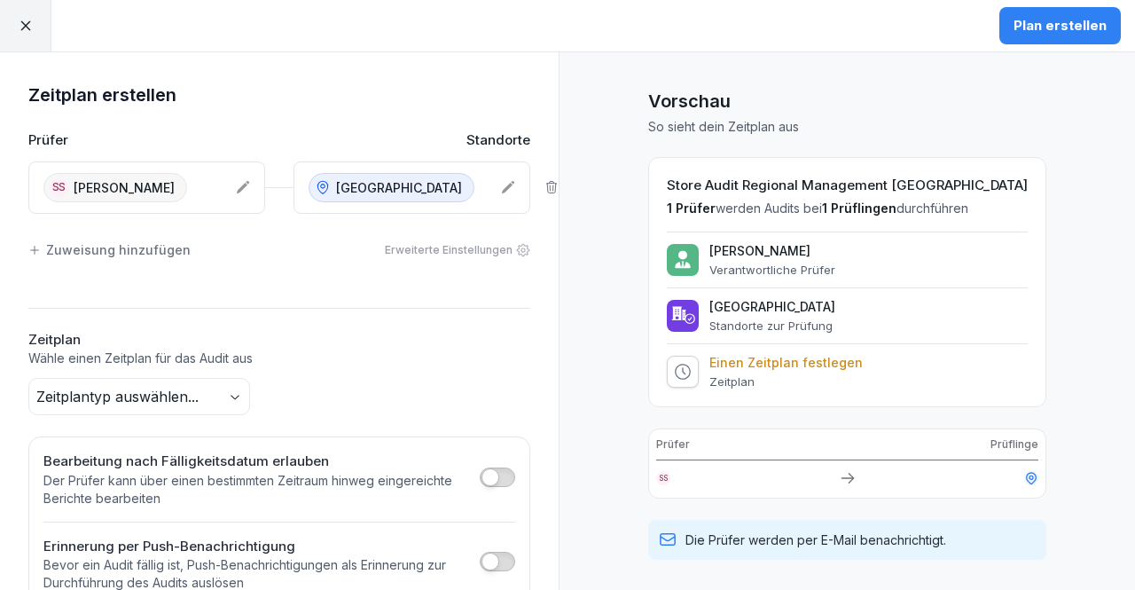
scroll to position [126, 0]
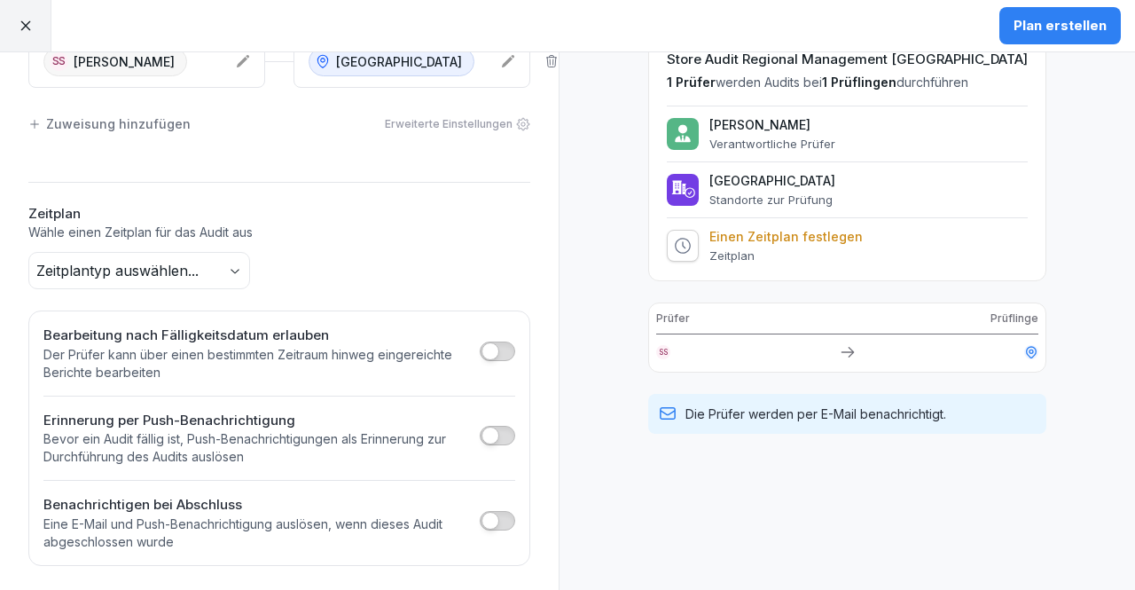
click at [126, 281] on body "Plan erstellen Zeitplan erstellen Prüfer Standorte SS [PERSON_NAME] Wuppertal Z…" at bounding box center [567, 295] width 1135 height 590
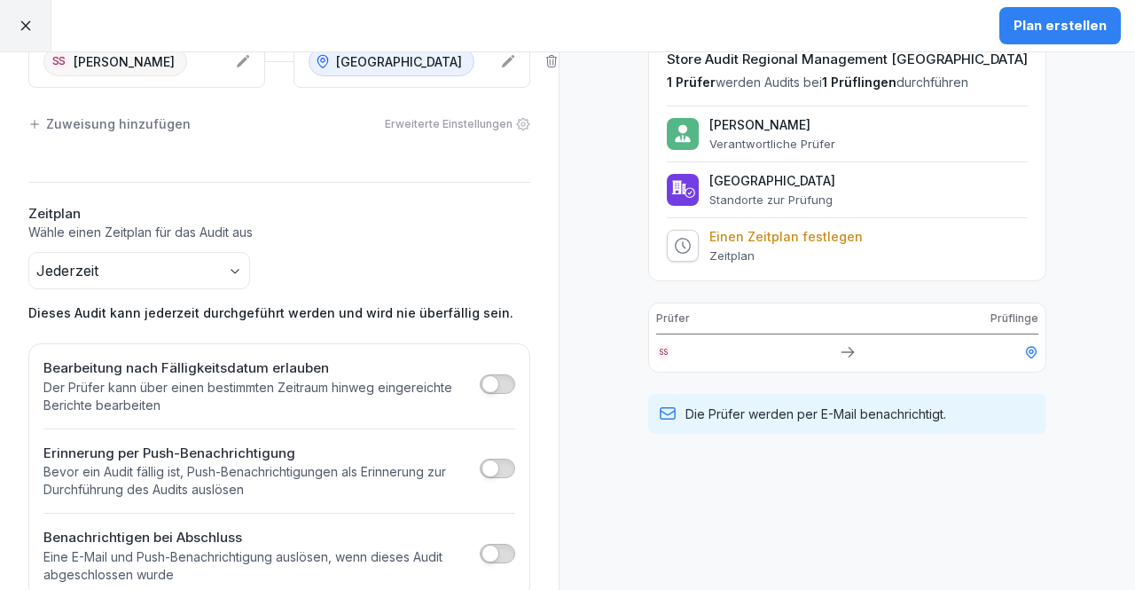
scroll to position [159, 0]
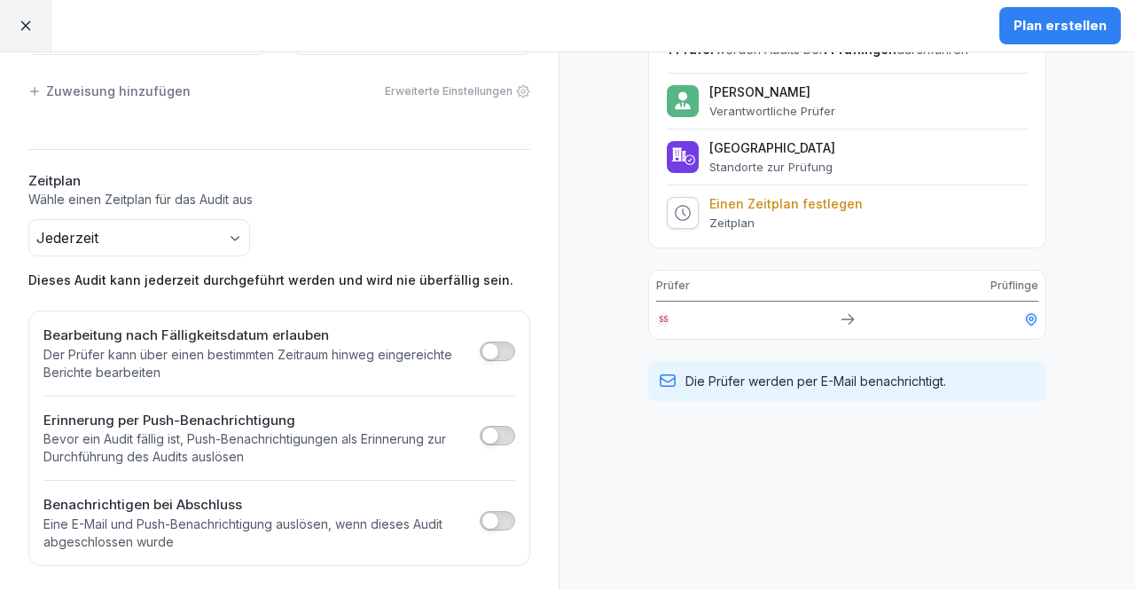
click at [1037, 33] on div "Plan erstellen" at bounding box center [1060, 26] width 93 height 20
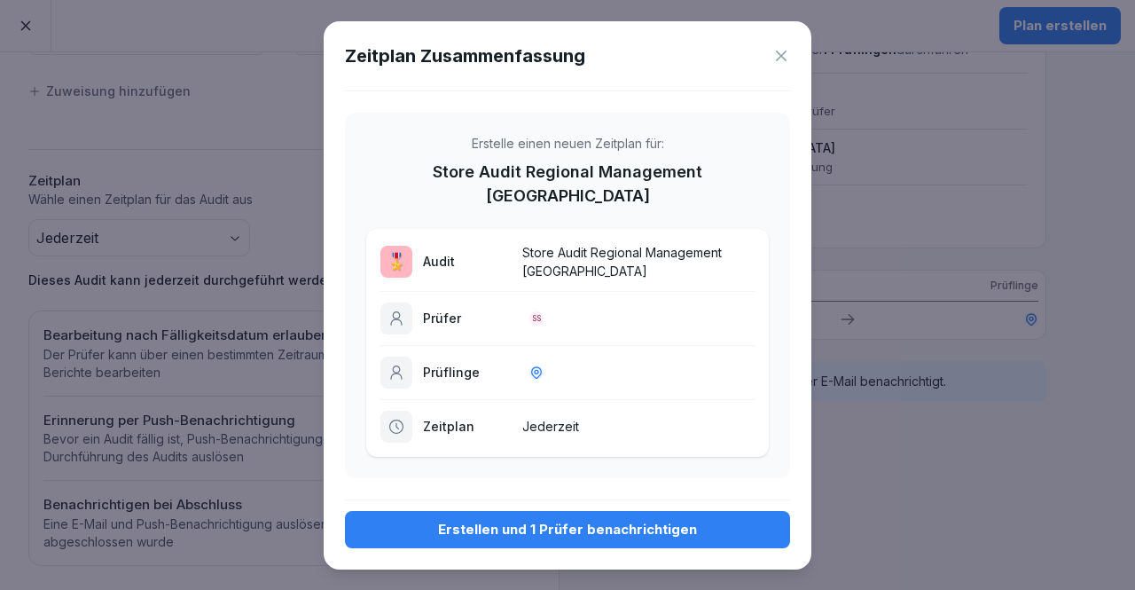
click at [708, 521] on div "Erstellen und 1 Prüfer benachrichtigen" at bounding box center [567, 530] width 417 height 20
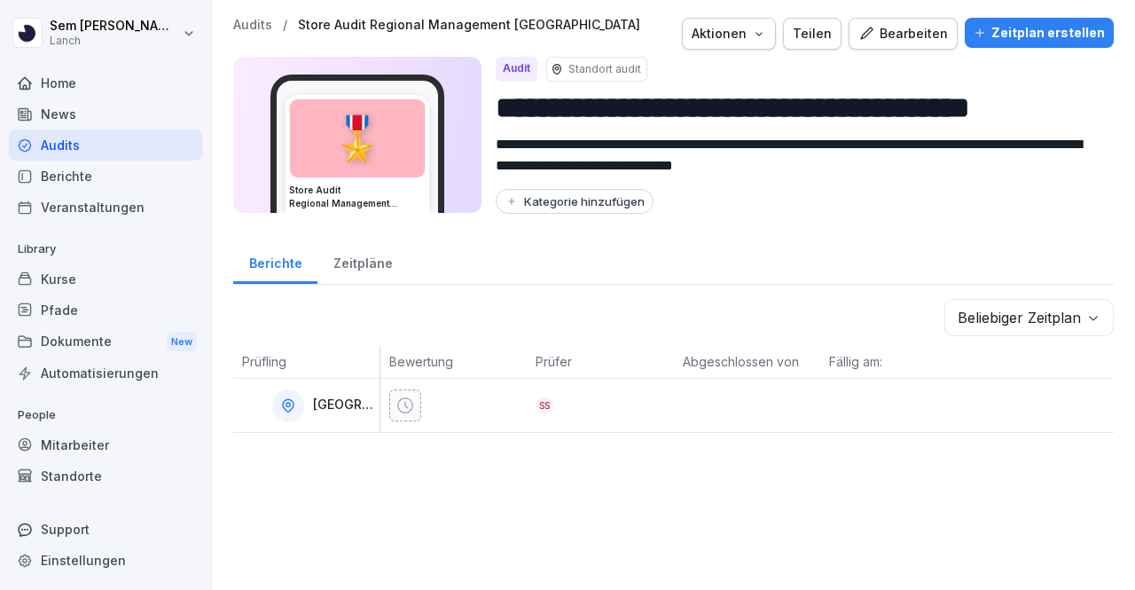
click at [708, 521] on div "**********" at bounding box center [673, 295] width 923 height 590
